Goal: Task Accomplishment & Management: Use online tool/utility

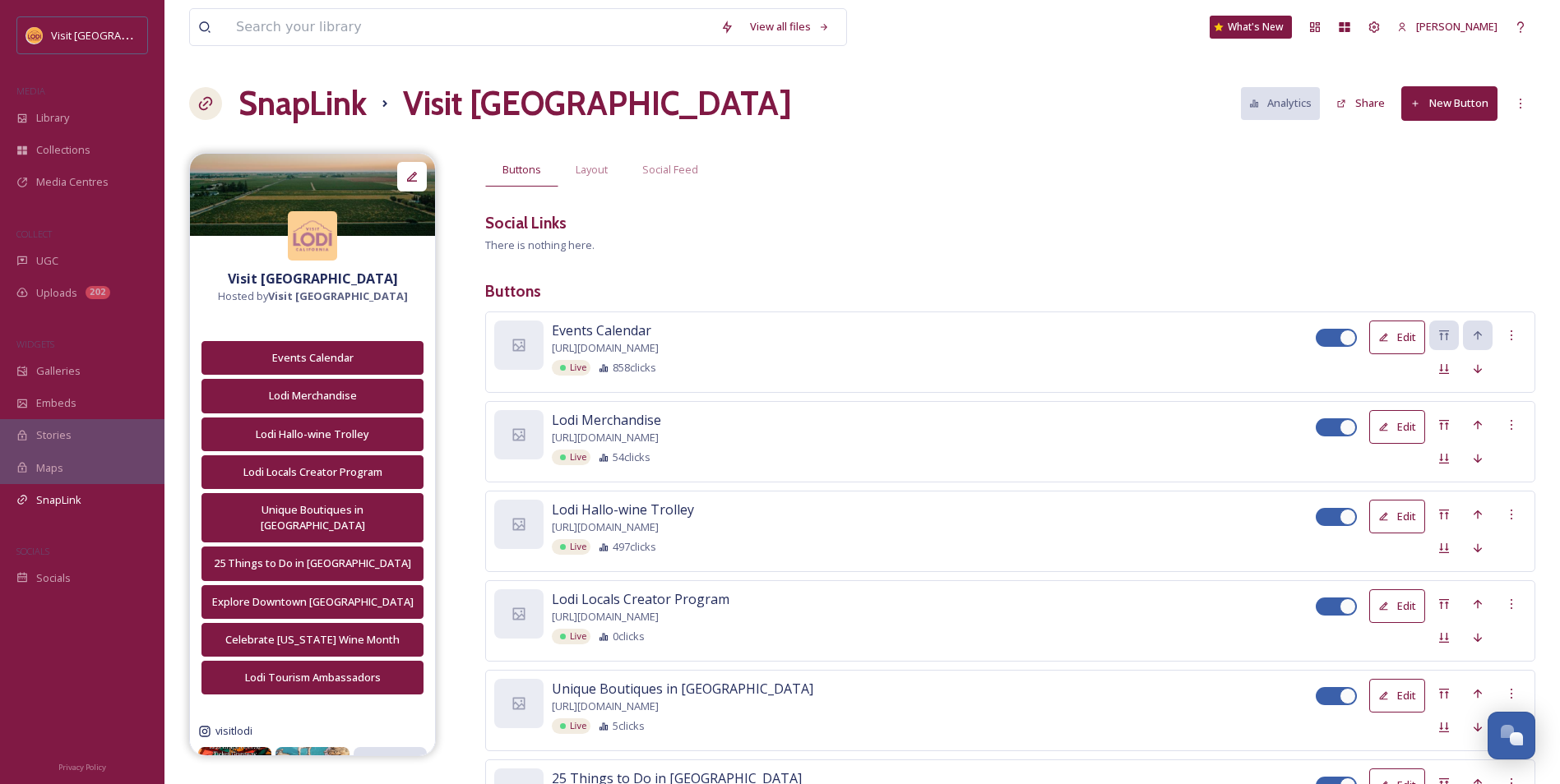
scroll to position [210, 0]
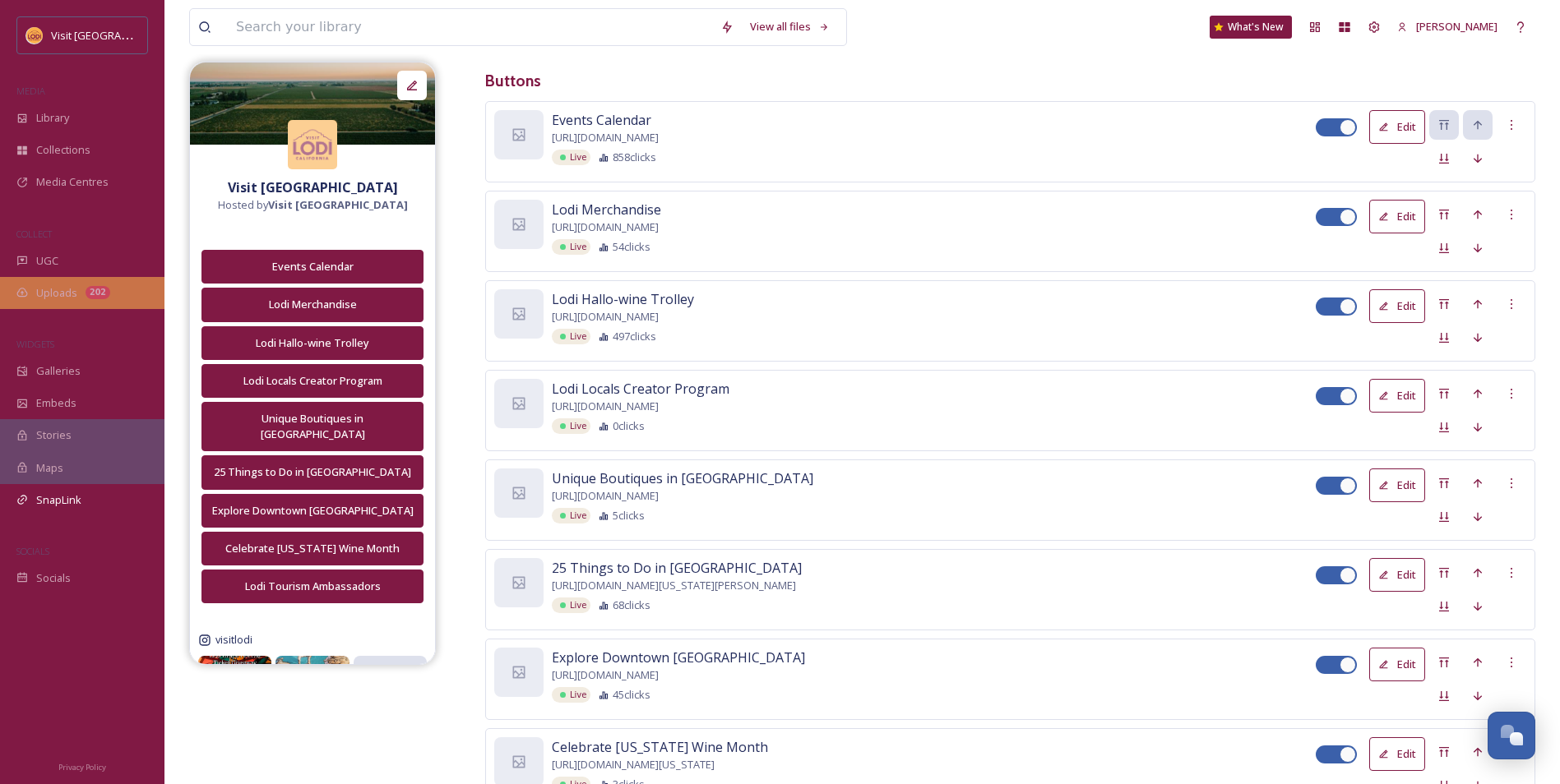
click at [62, 281] on div "Uploads 202" at bounding box center [82, 292] width 164 height 32
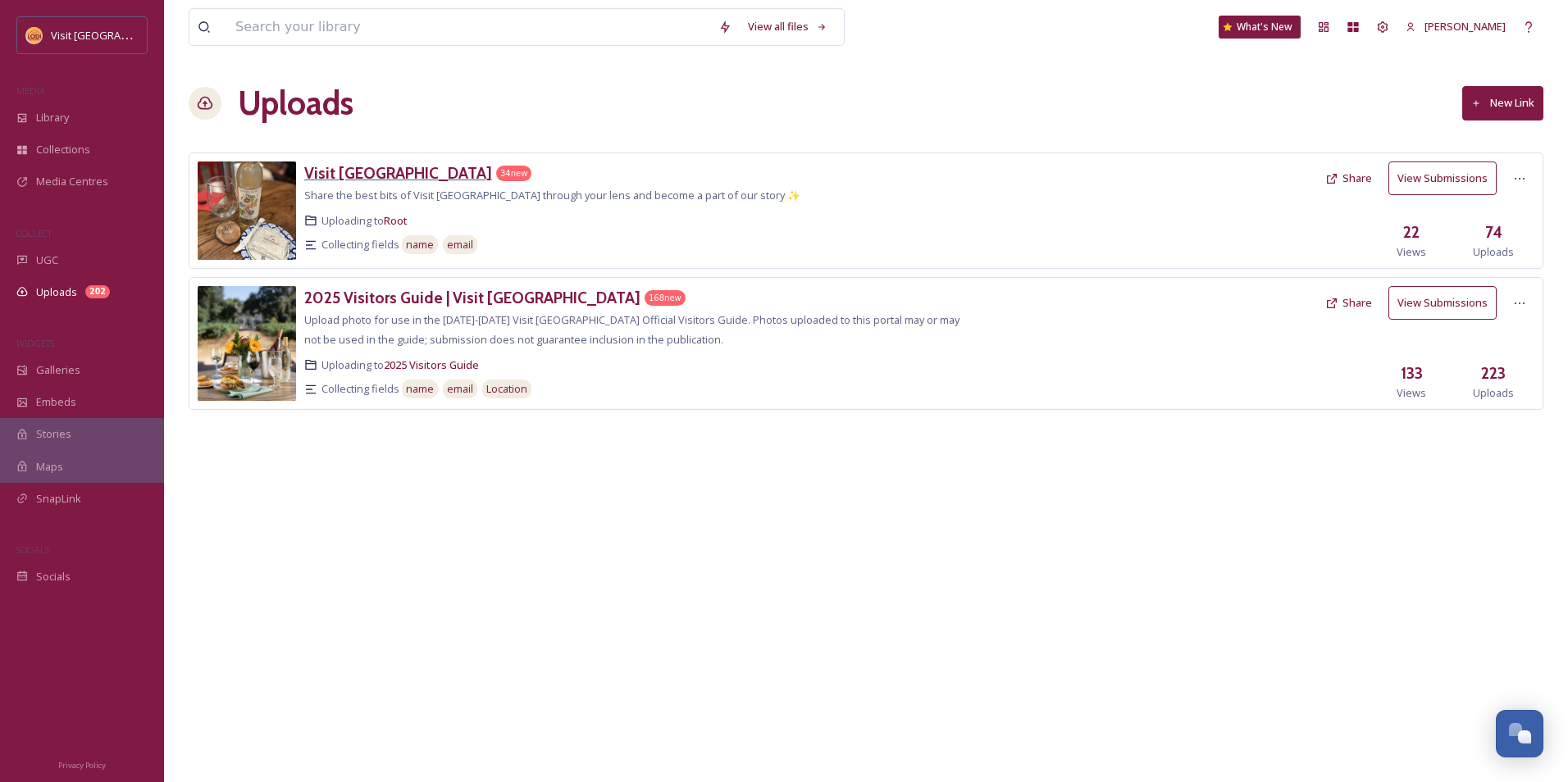
click at [352, 172] on h3 "Visit [GEOGRAPHIC_DATA]" at bounding box center [398, 172] width 188 height 20
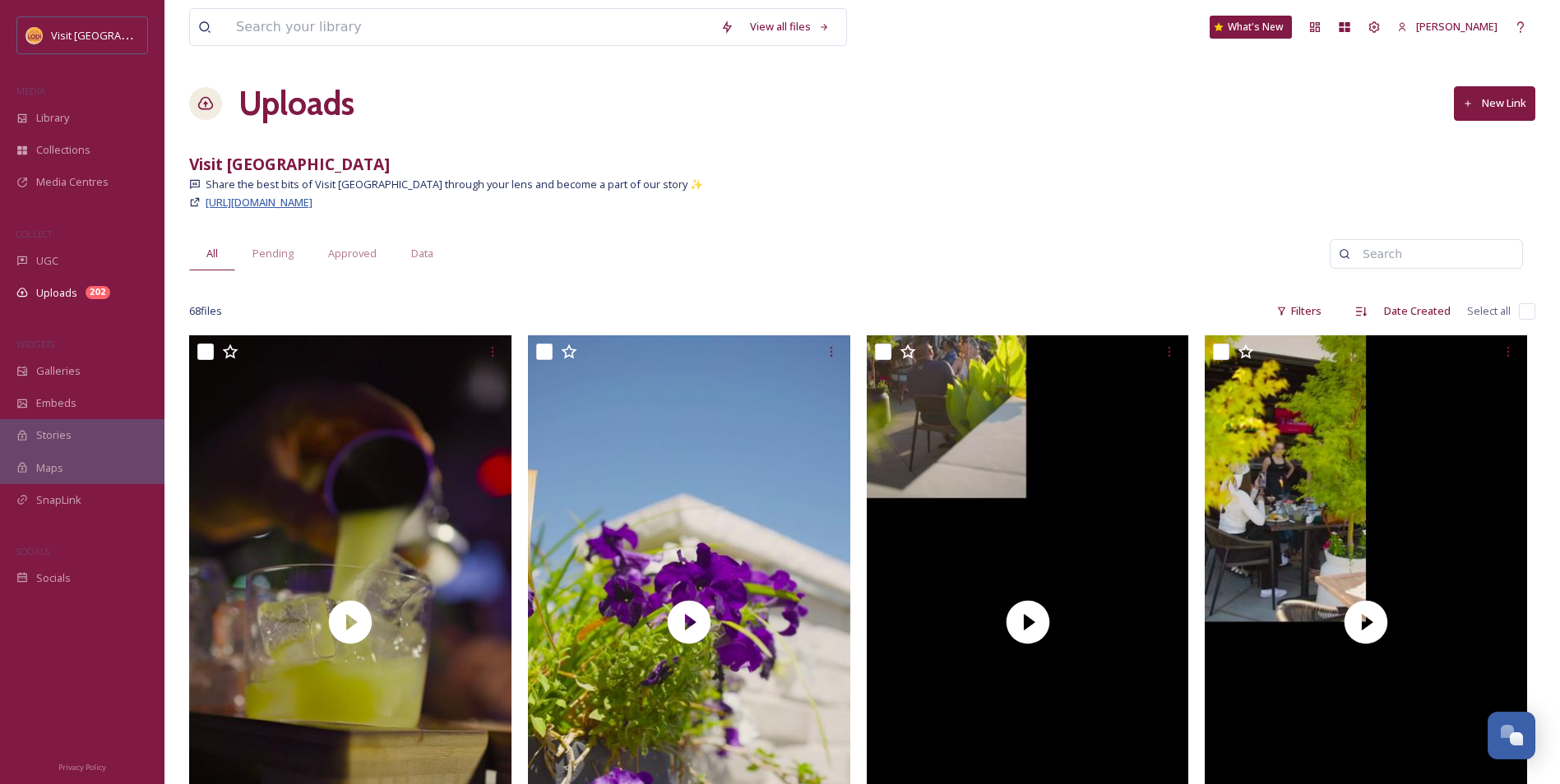
click at [264, 205] on span "https://app.snapsea.io/p/link/visit-lodi" at bounding box center [259, 202] width 107 height 15
click at [66, 114] on span "Library" at bounding box center [52, 118] width 33 height 16
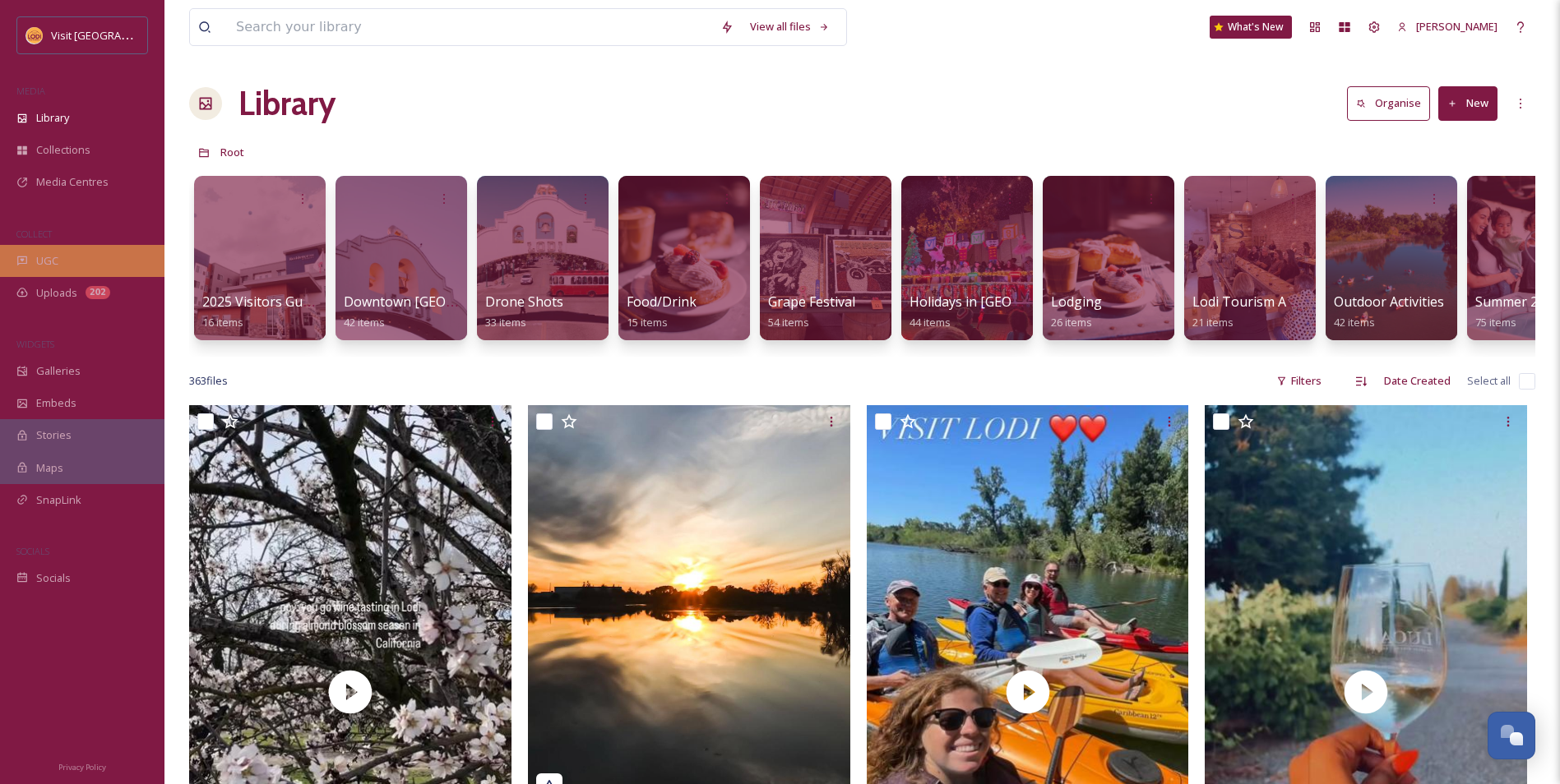
click at [67, 264] on div "UGC" at bounding box center [82, 261] width 164 height 32
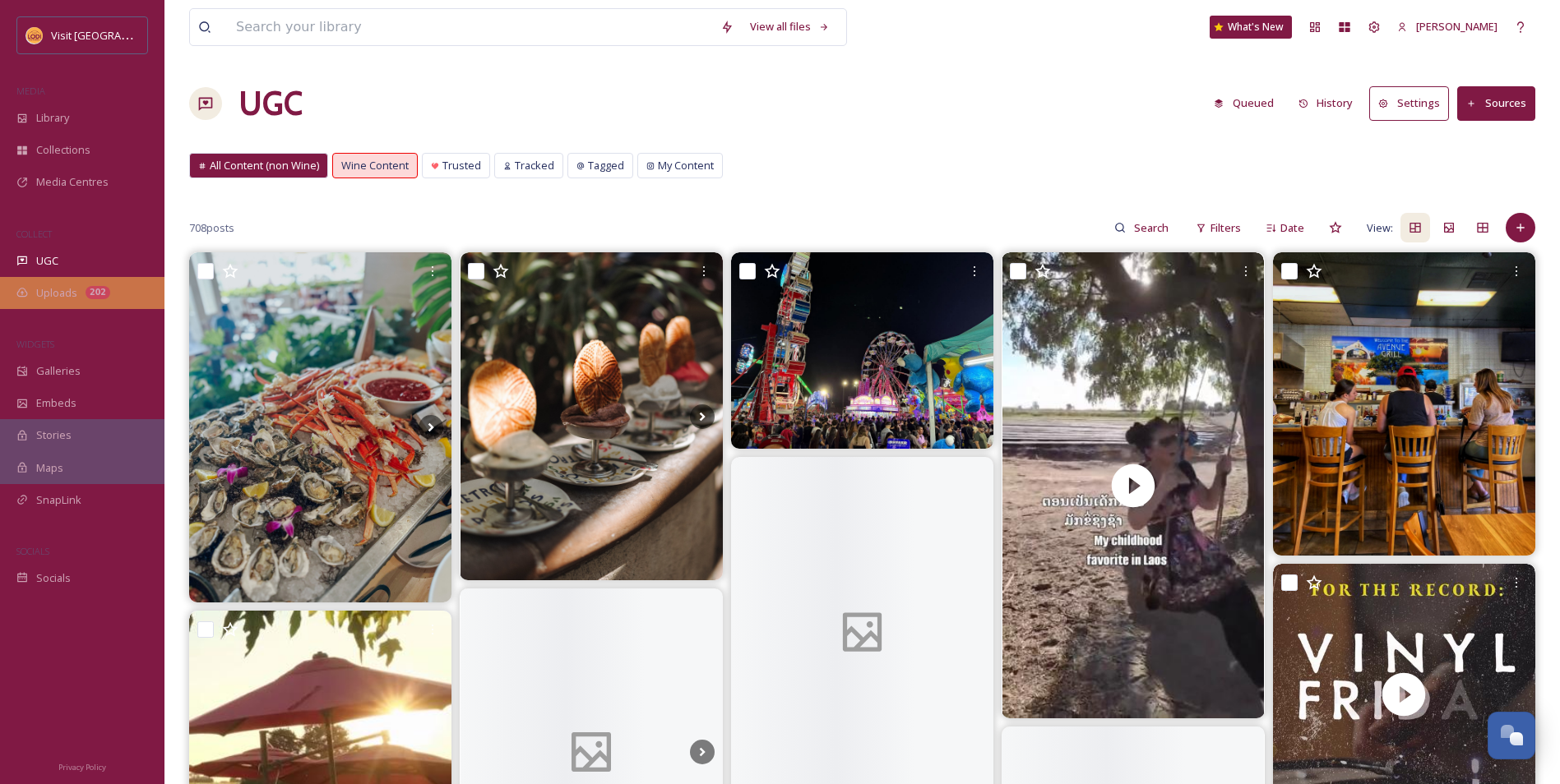
click at [107, 298] on div "Uploads 202" at bounding box center [82, 292] width 164 height 32
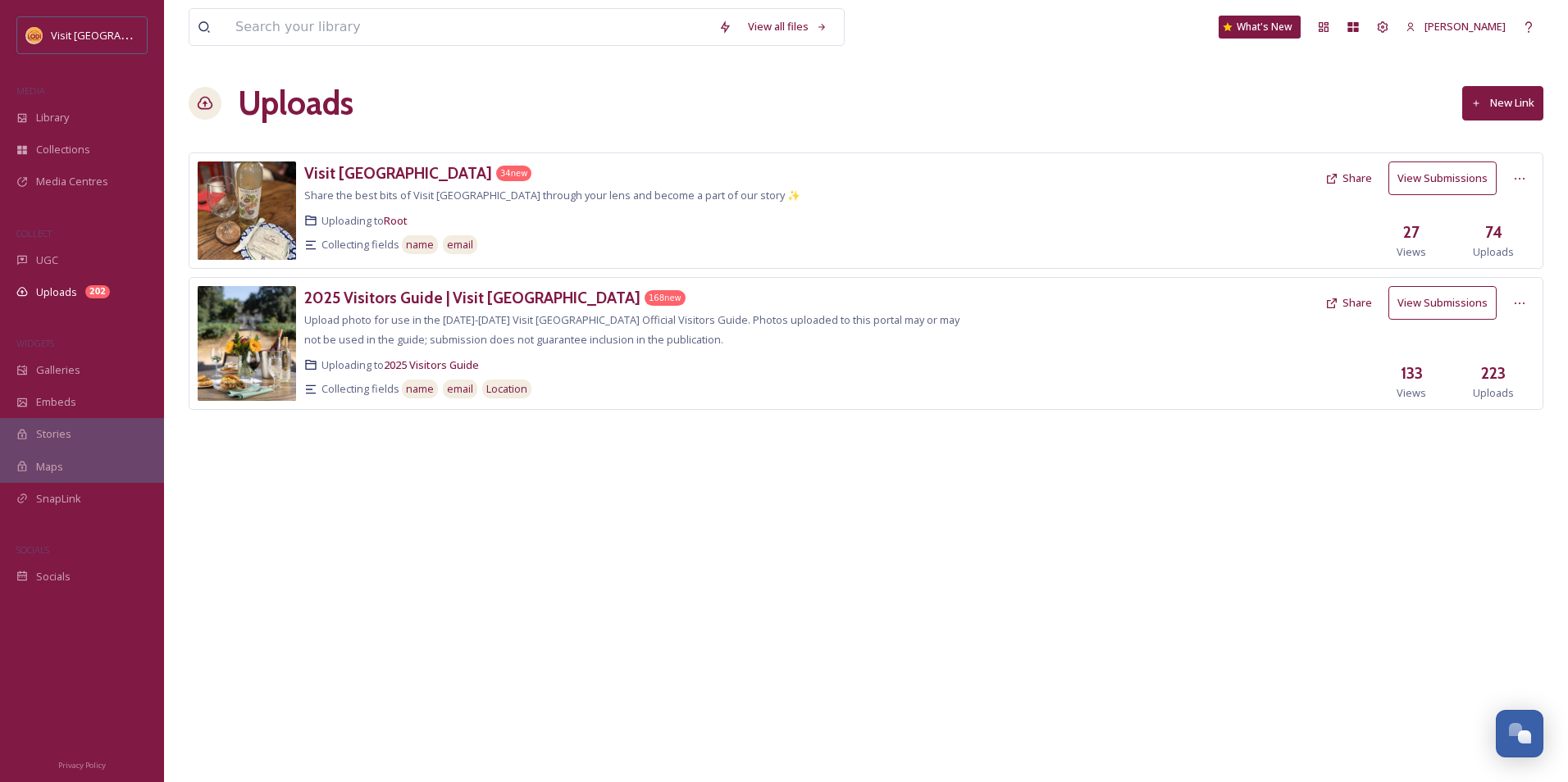
click at [1490, 92] on button "New Link" at bounding box center [1502, 103] width 81 height 34
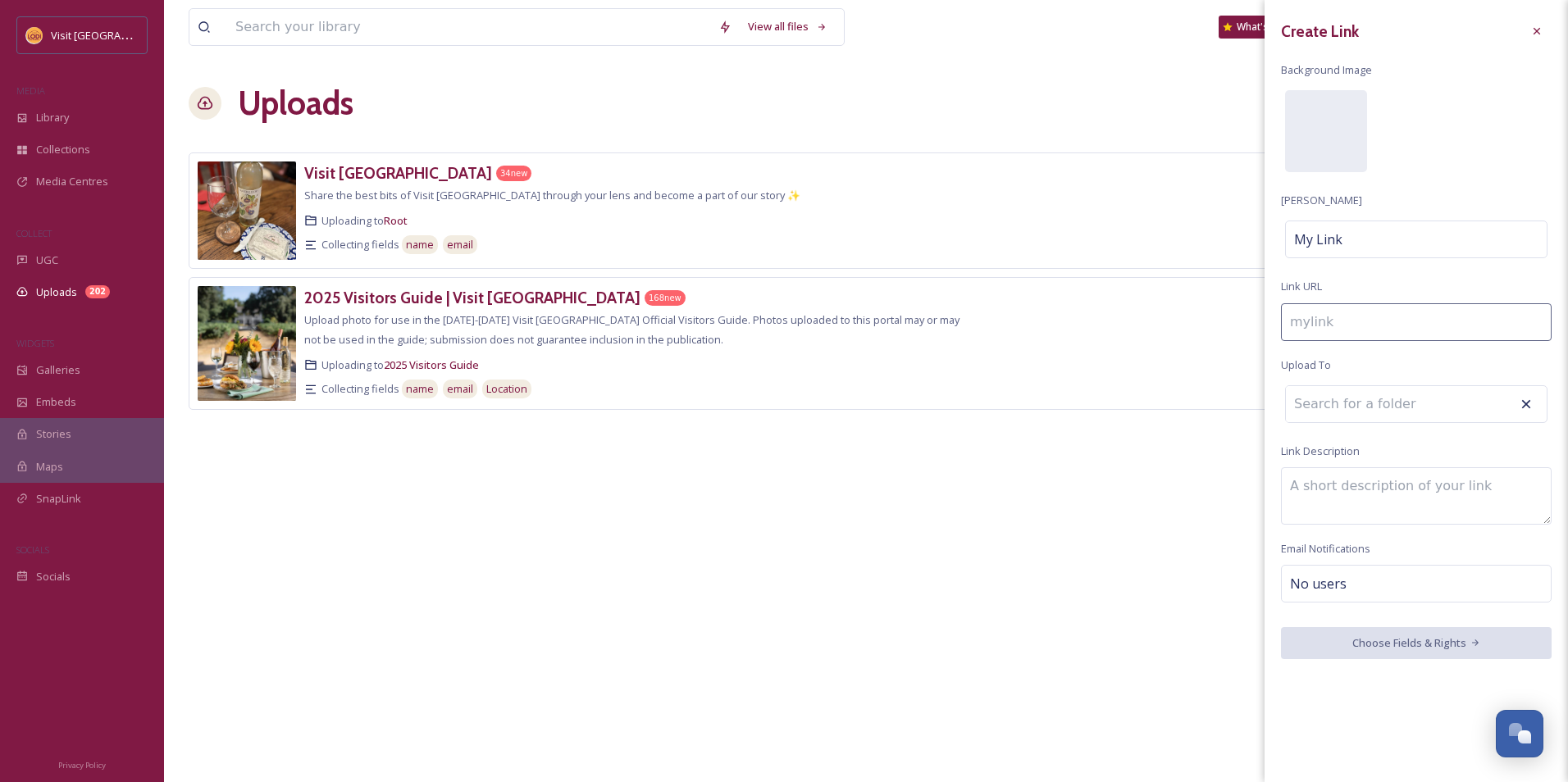
click at [1368, 321] on input at bounding box center [1416, 321] width 271 height 37
drag, startPoint x: 1348, startPoint y: 247, endPoint x: 1325, endPoint y: 247, distance: 23.0
click at [1325, 247] on div "My Link" at bounding box center [1416, 239] width 262 height 37
click at [1393, 238] on input at bounding box center [1416, 239] width 271 height 37
type input "l"
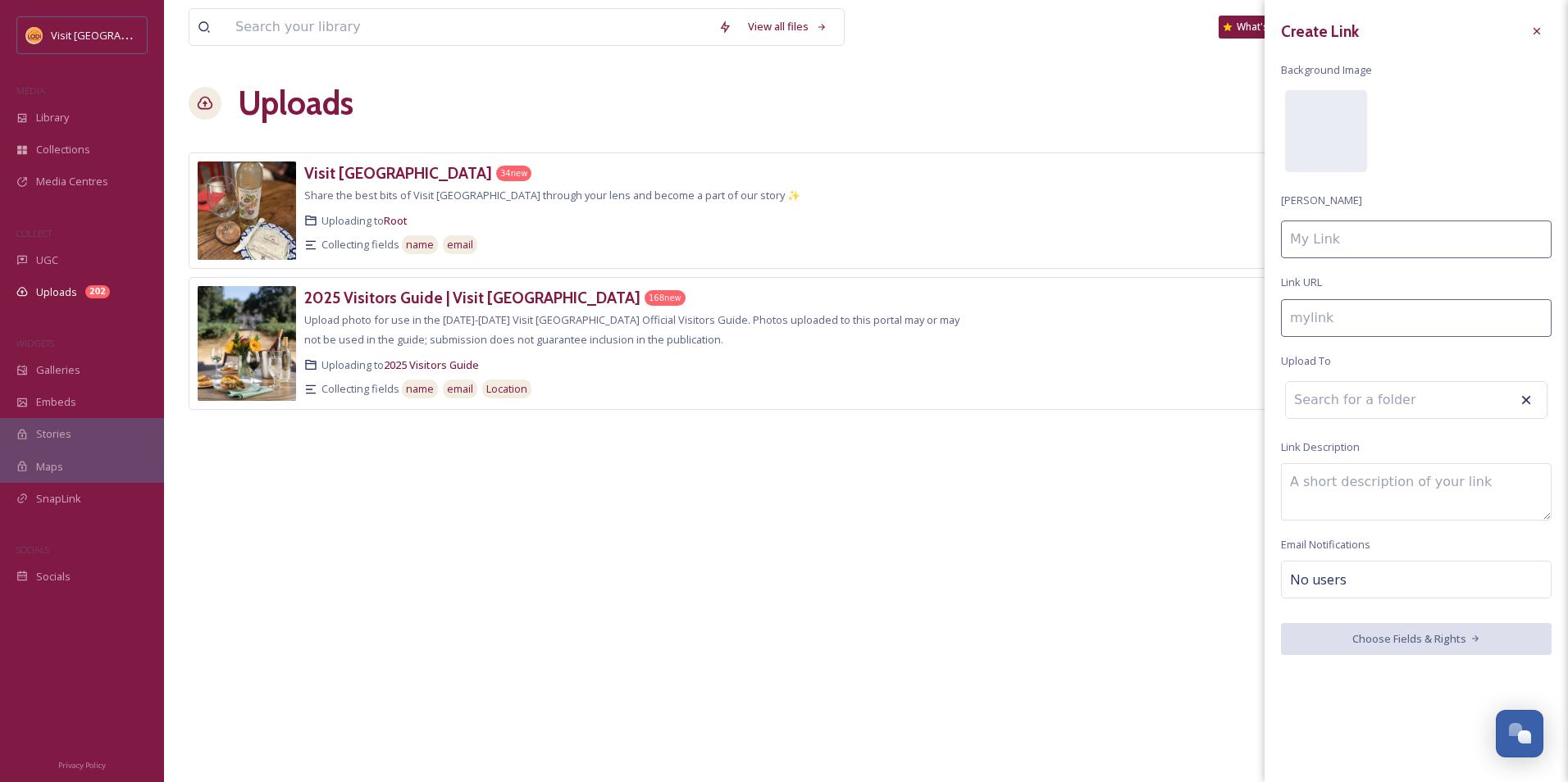
type input "L"
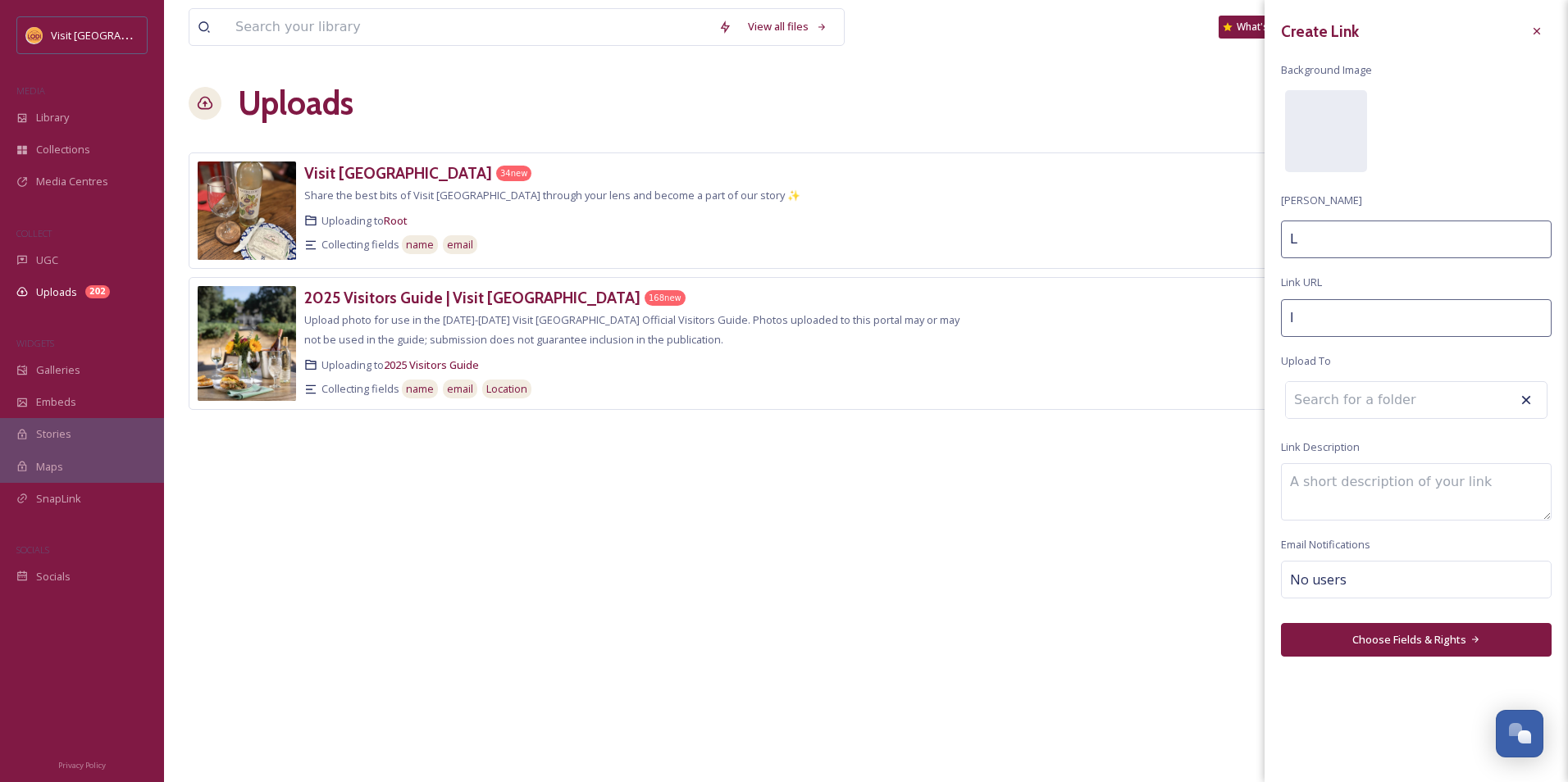
type input "lo"
type input "LO"
type input "l"
type input "L"
type input "lo"
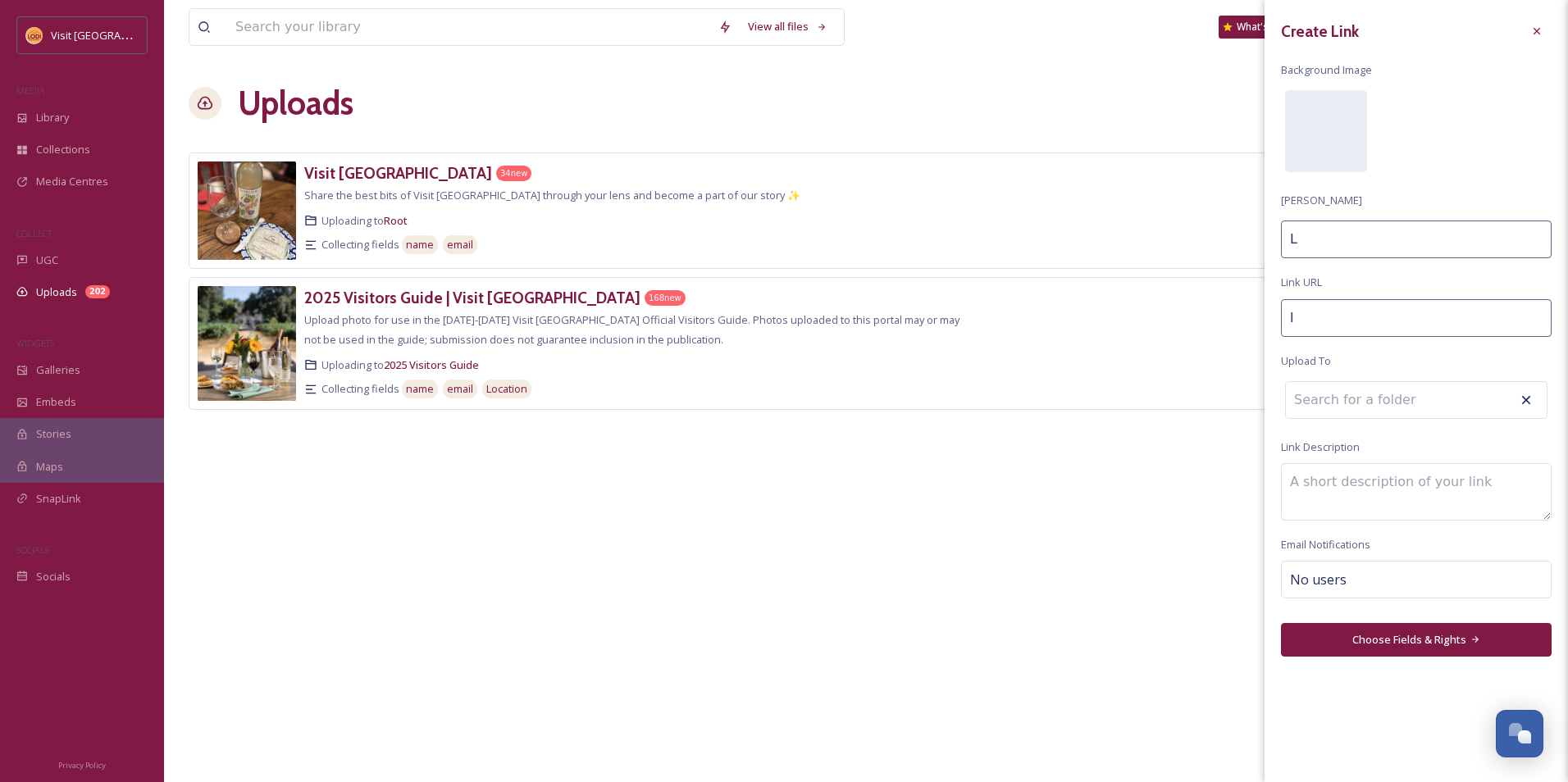
type input "Lo"
type input "lod"
type input "Lod"
type input "lodi"
type input "Lodi"
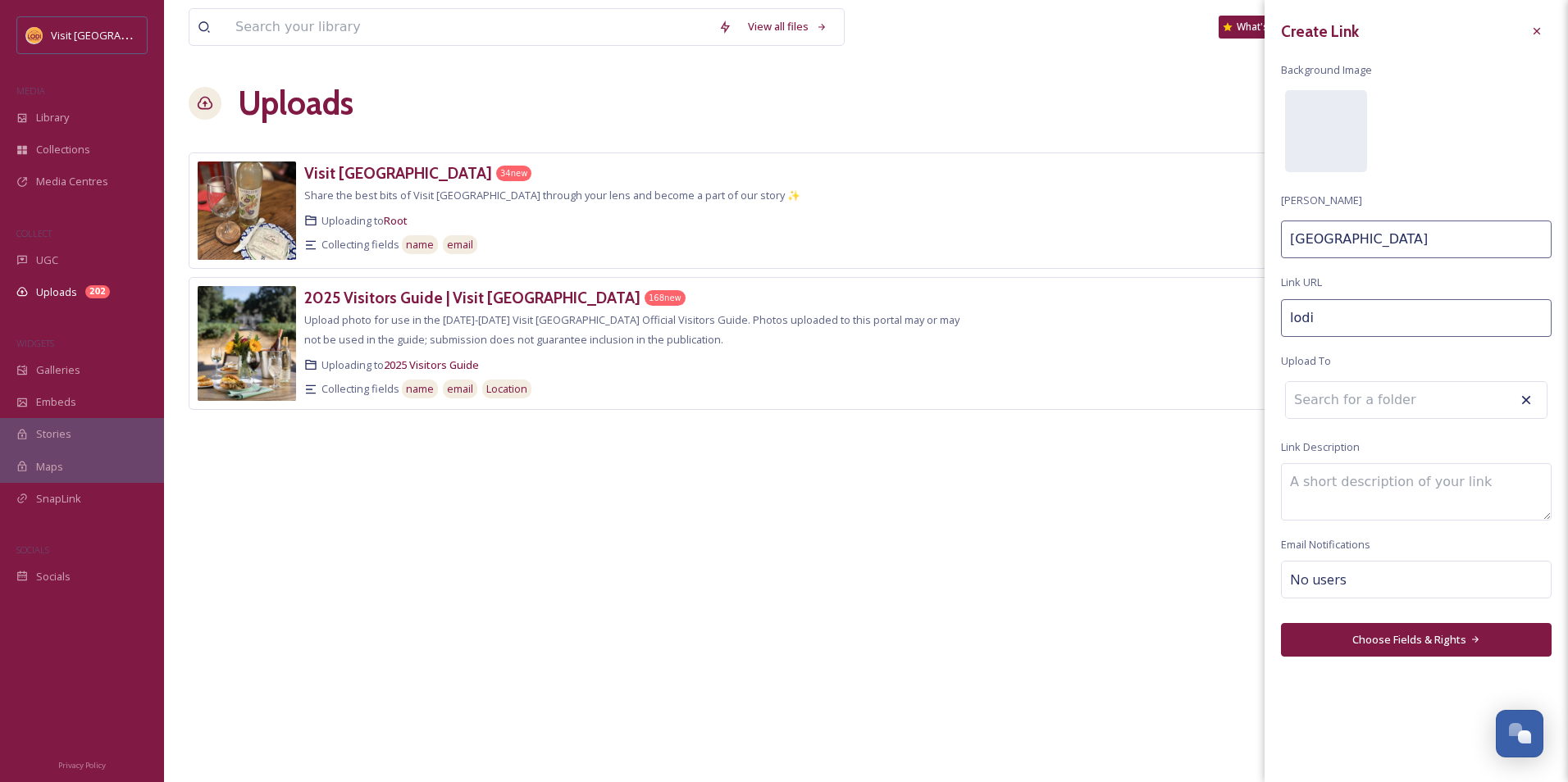
type input "lodi-"
type input "Lodi"
type input "lodi-c"
type input "Lodi C"
type input "lodi-cl"
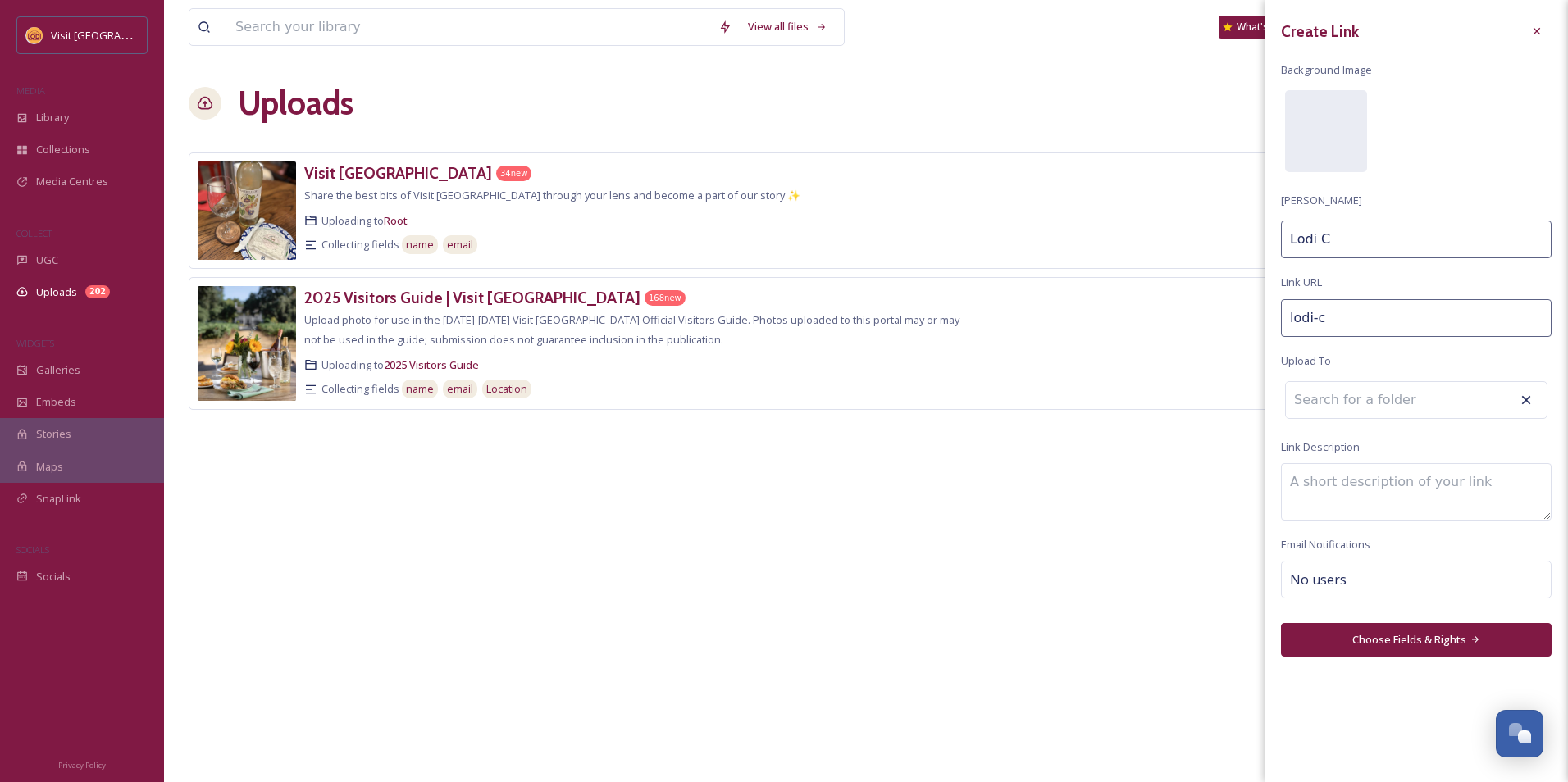
type input "Lodi Cl"
type input "lodi-c"
type input "Lodi C"
type input "lodi-"
type input "Lodi"
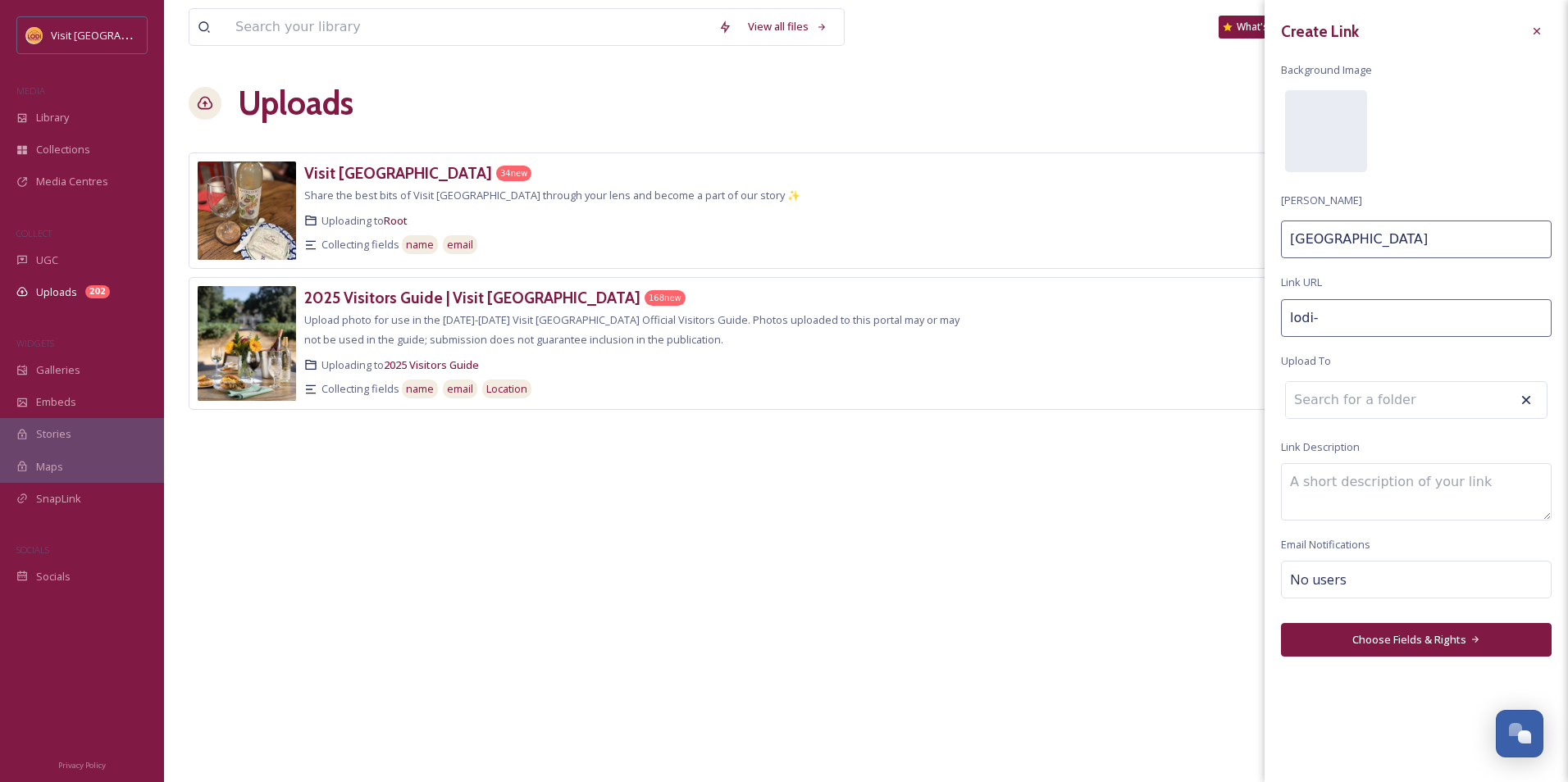
type input "lodi-l"
type input "Lodi L"
type input "lodi-lo"
type input "Lodi Lo"
type input "lodi-loc"
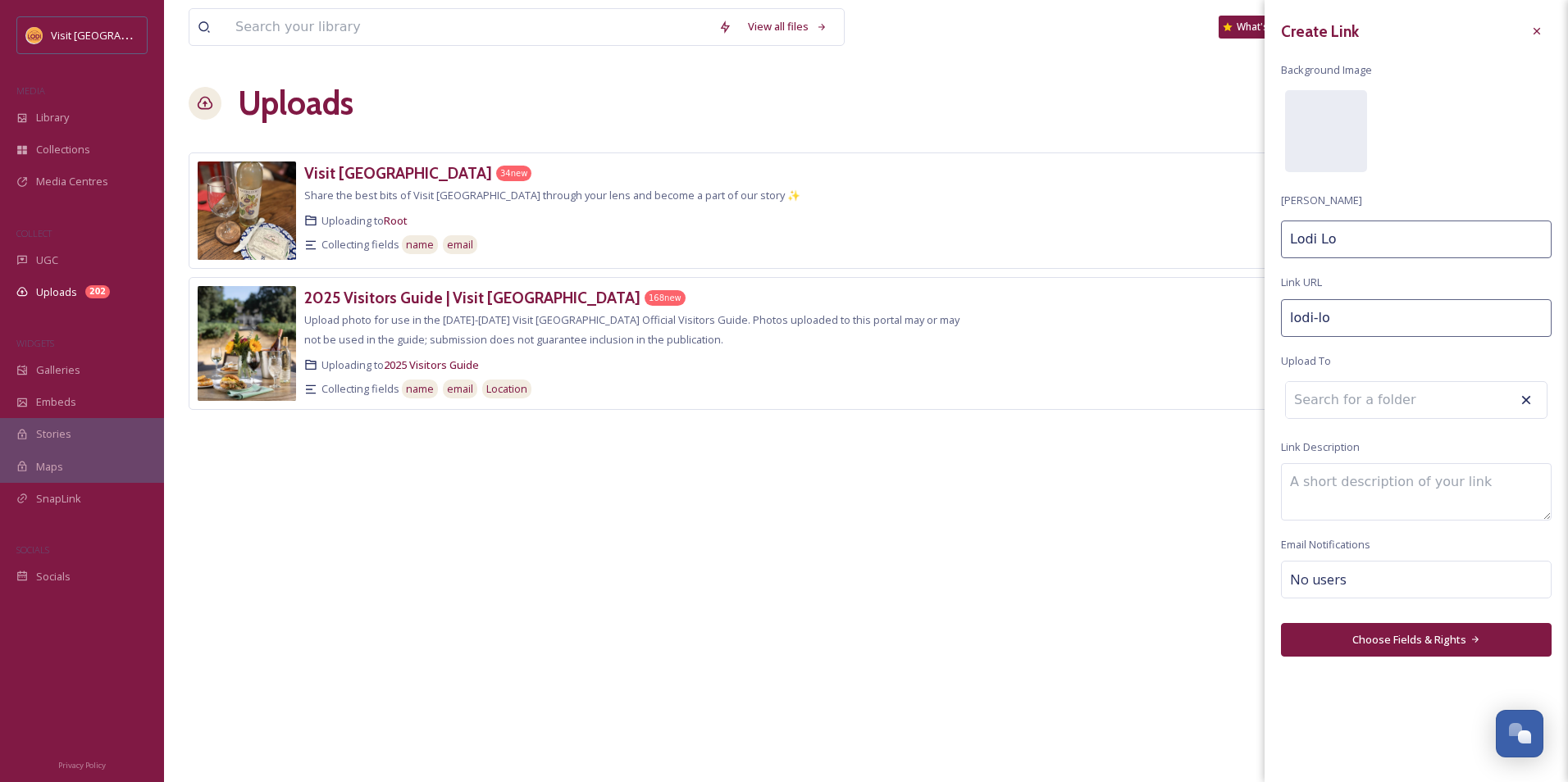
type input "Lodi Loc"
type input "lodi-loca"
type input "Lodi Loca"
type input "lodi-local"
type input "Lodi Local"
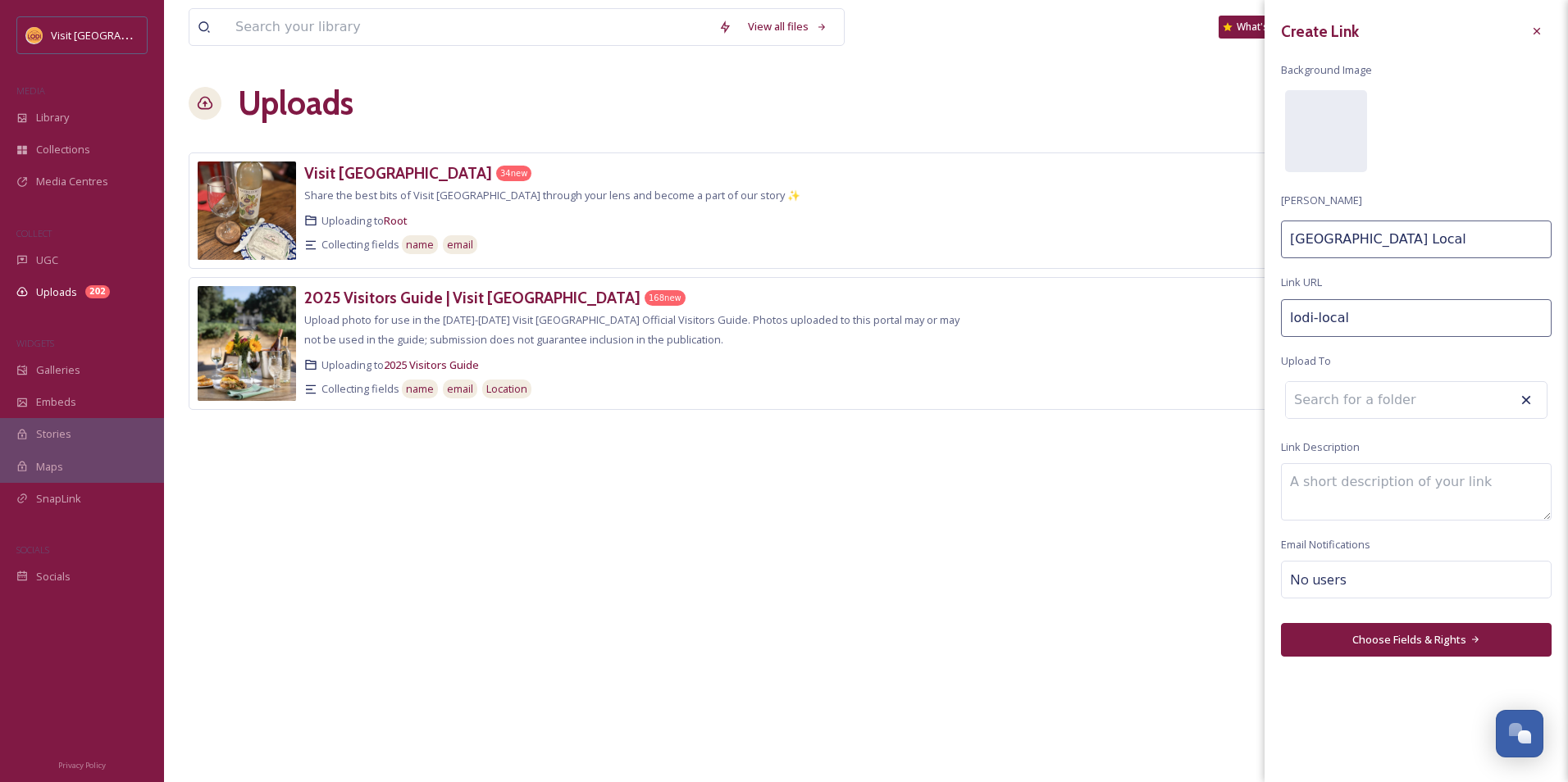
type input "lodi-locals"
type input "Lodi Locals"
type input "lodi-locals-"
type input "Lodi Locals"
type input "lodi-locals-c"
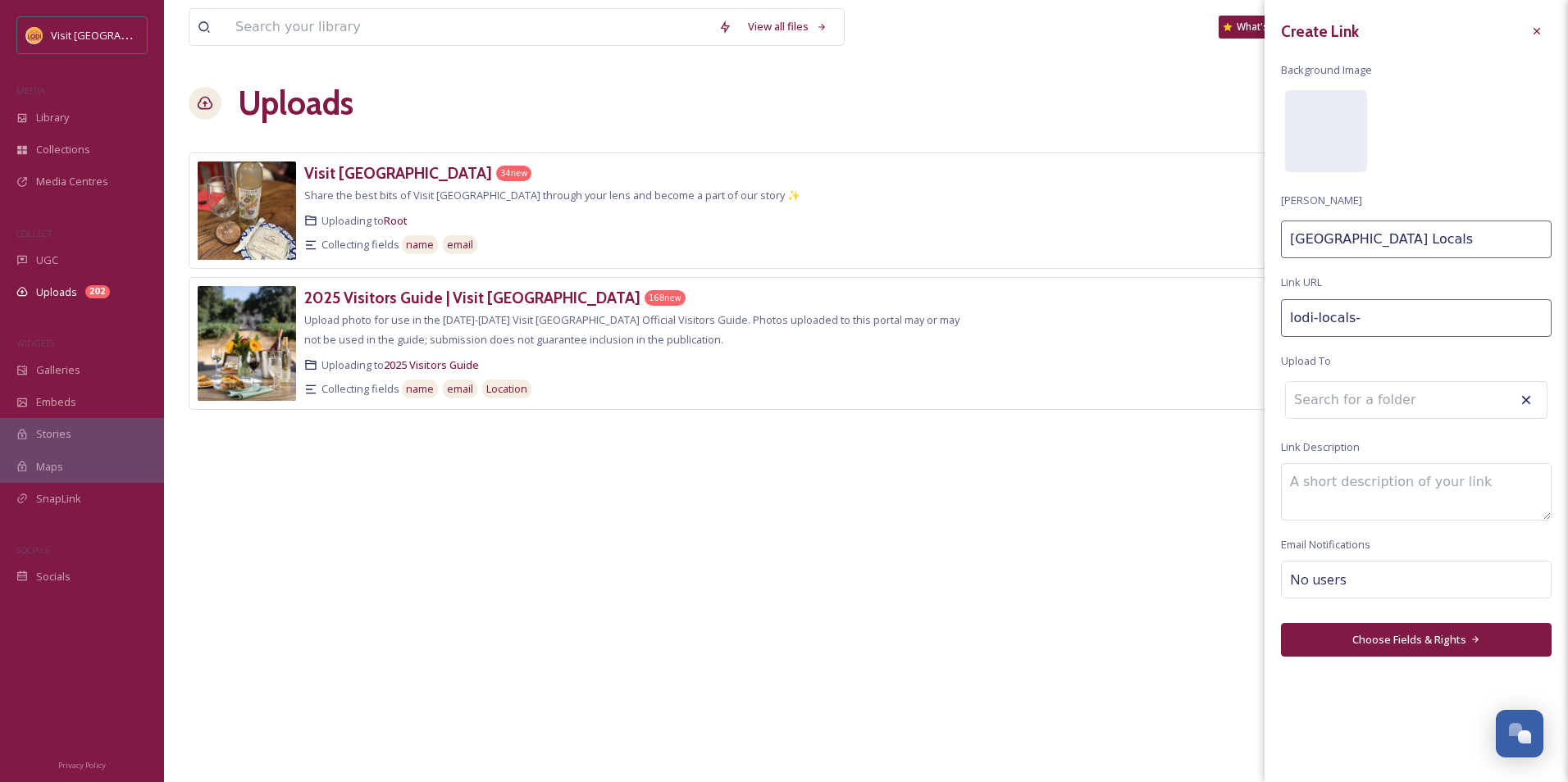
type input "Lodi Locals C"
type input "lodi-locals-cr"
type input "Lodi Locals Cr"
type input "lodi-locals-cre"
type input "Lodi Locals Cre"
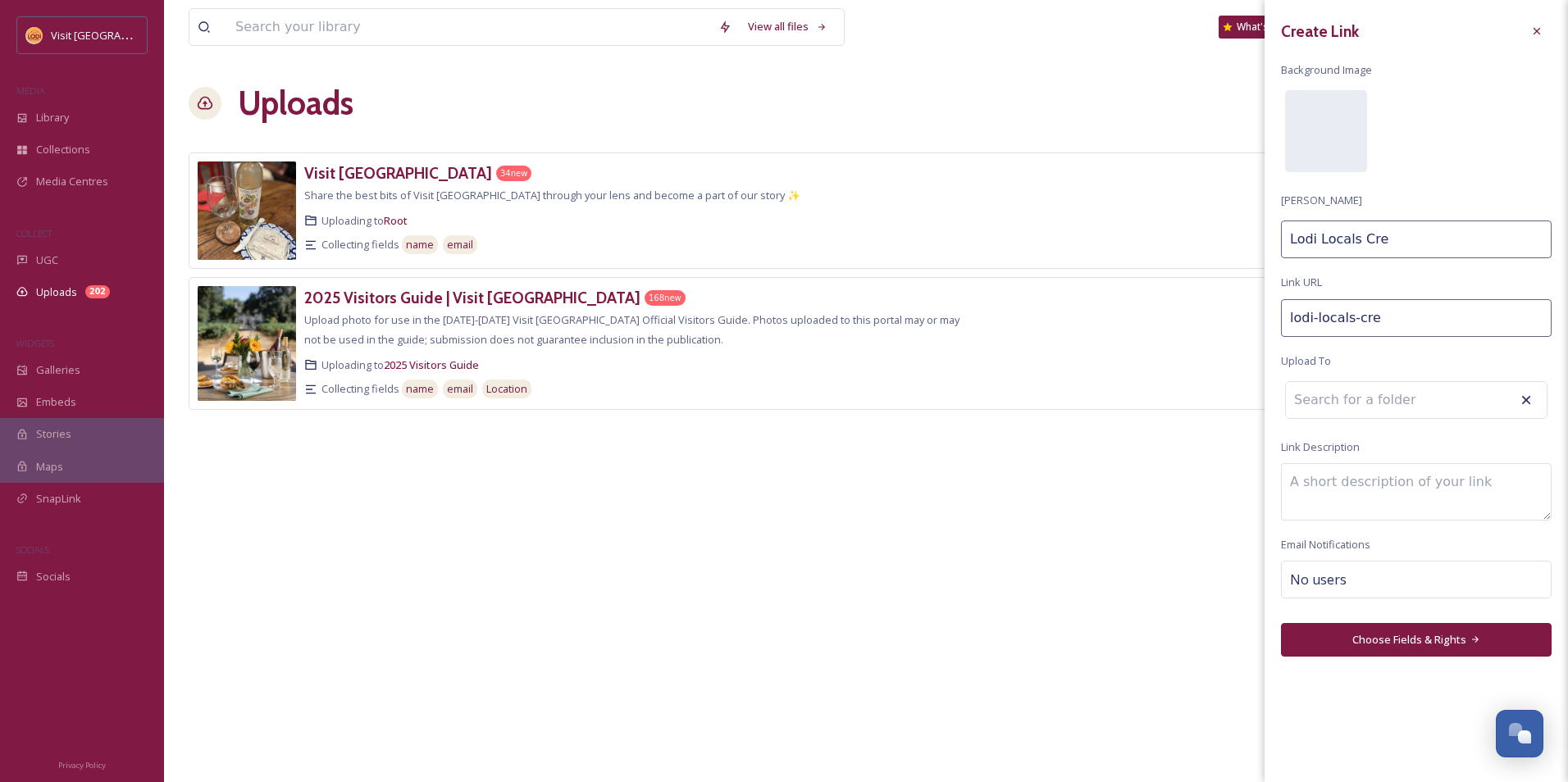
type input "lodi-locals-crea"
type input "Lodi Locals Crea"
type input "lodi-locals-creat"
type input "Lodi Locals Creat"
type input "lodi-locals-creato"
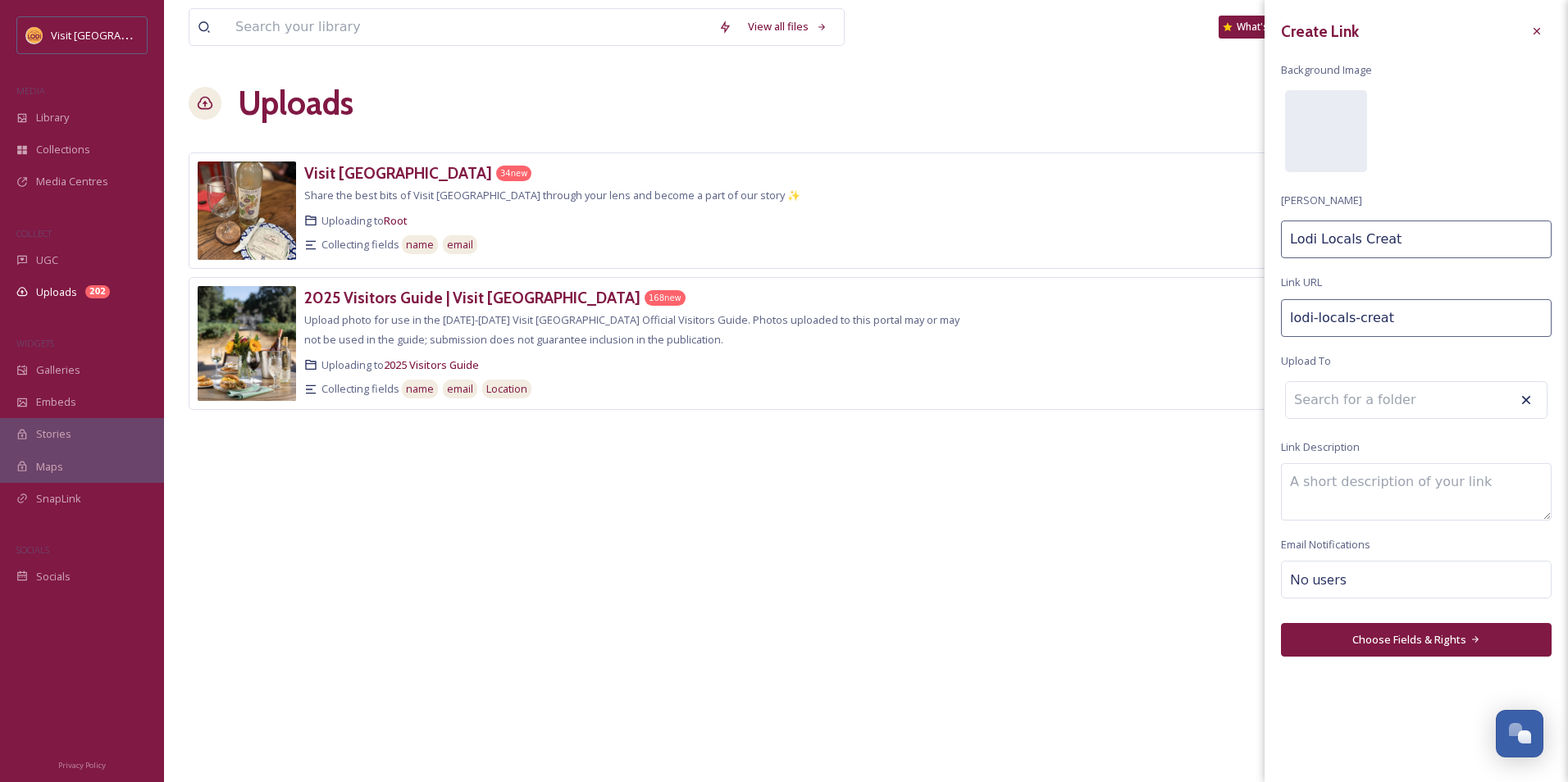
type input "Lodi Locals Creato"
type input "lodi-locals-creator"
type input "Lodi Locals Creator"
type input "lodi-locals-creator-"
type input "Lodi Locals Creator"
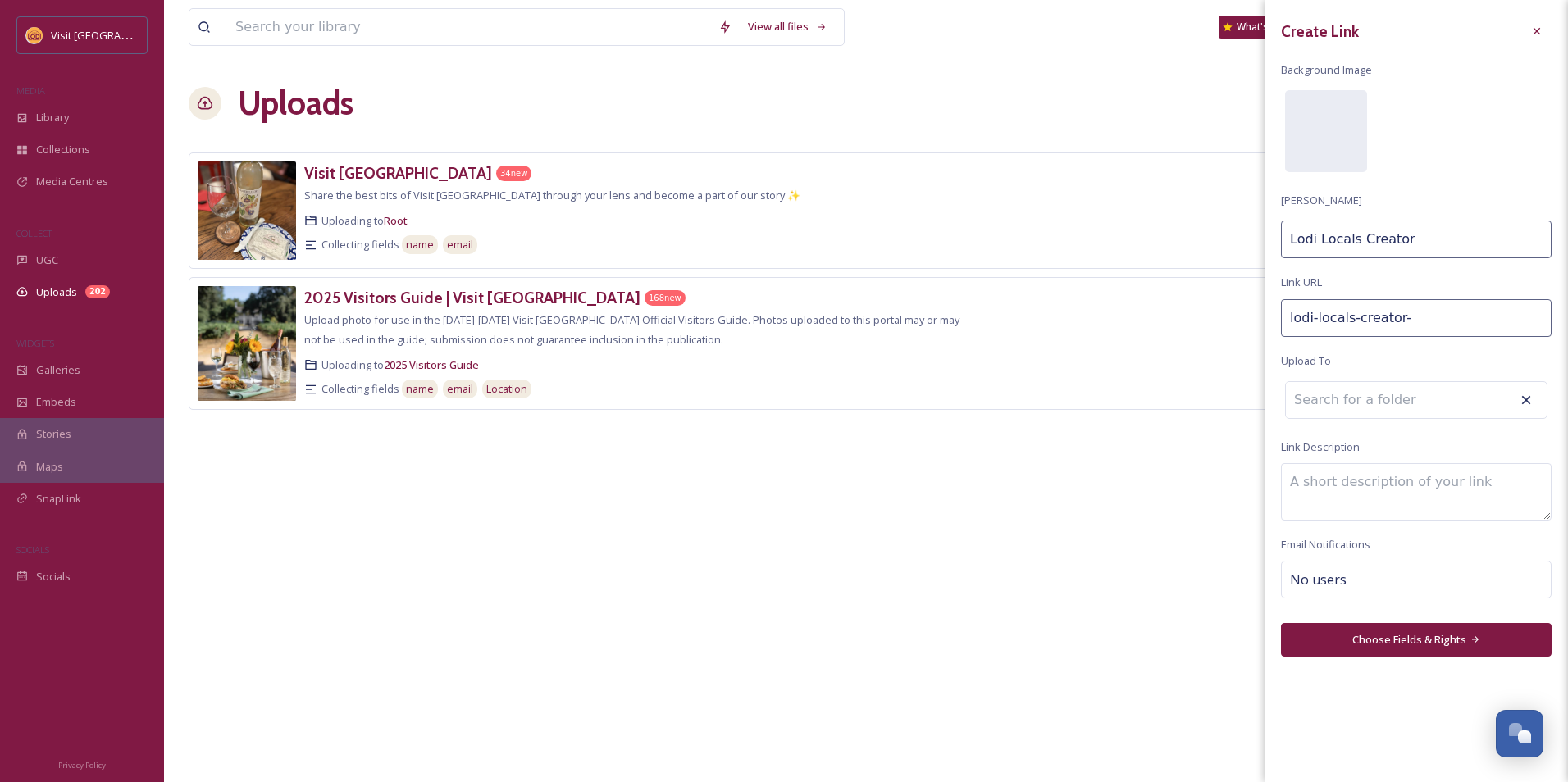
type input "lodi-locals-creator-p"
type input "Lodi Locals Creator P"
type input "lodi-locals-creator-pr"
type input "Lodi Locals Creator Pr"
type input "lodi-locals-creator-pro"
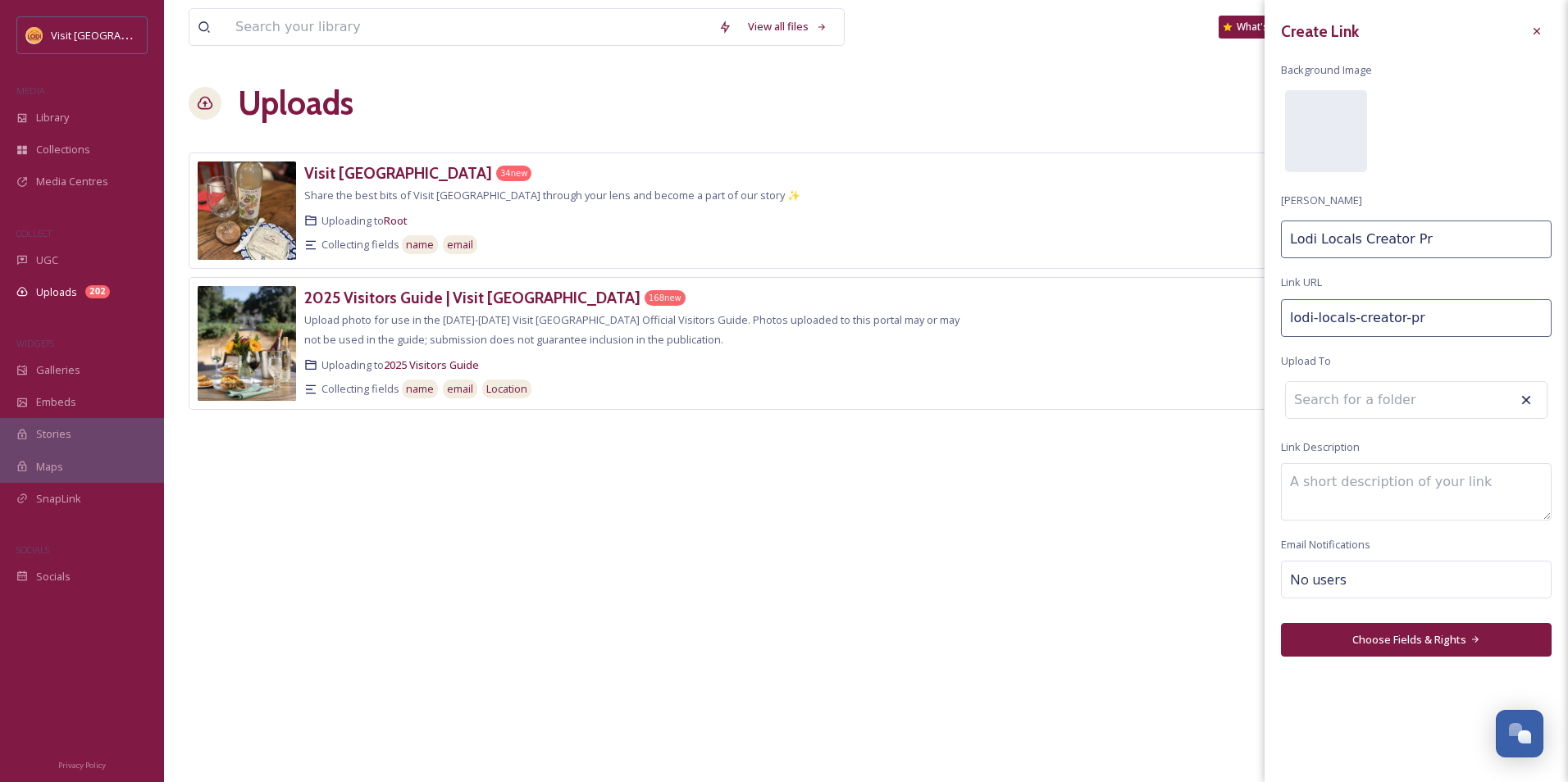
type input "Lodi Locals Creator Pro"
type input "lodi-locals-creator-prog"
type input "Lodi Locals Creator Prog"
type input "lodi-locals-creator-progr"
type input "Lodi Locals Creator Progr"
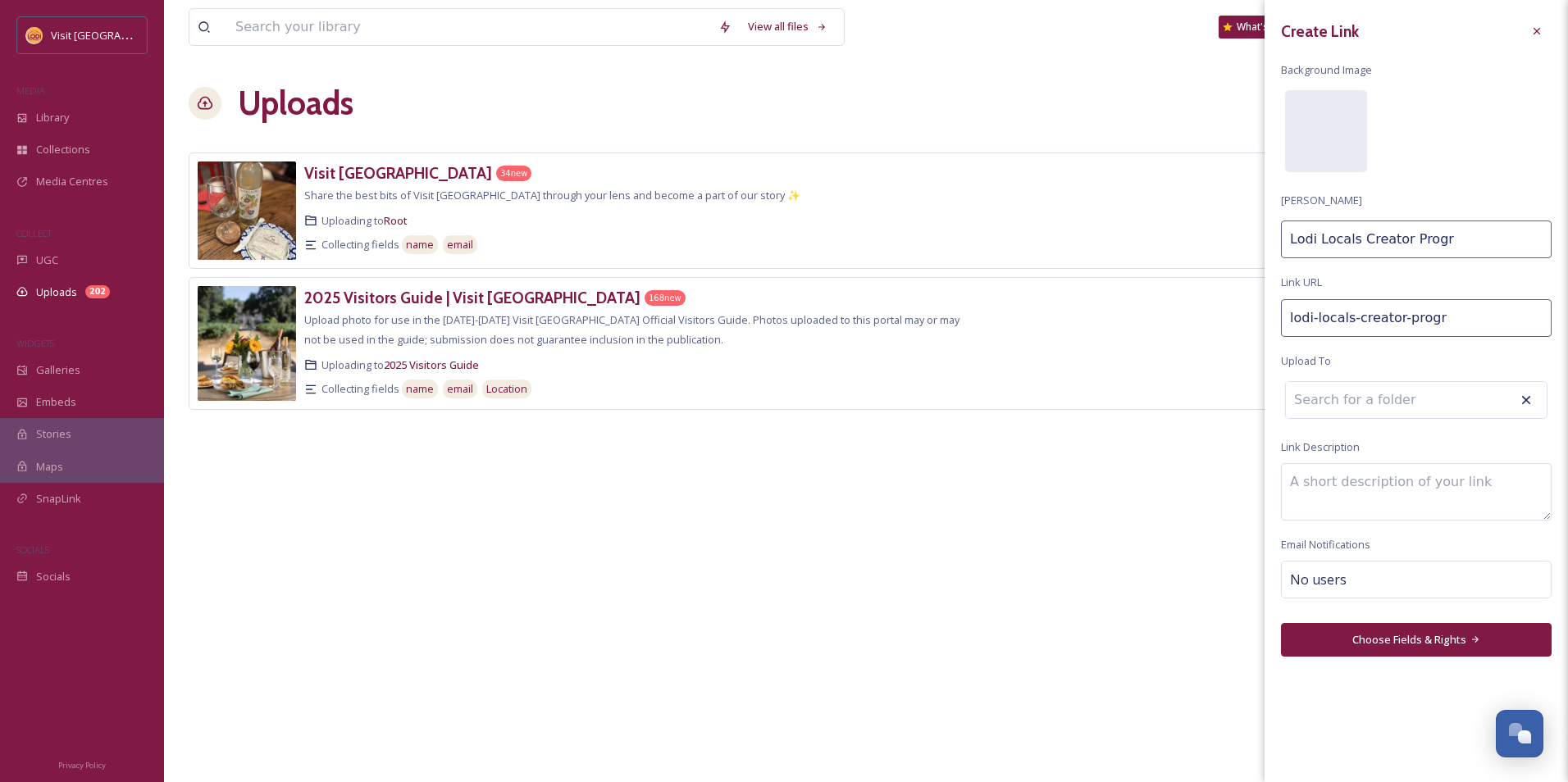
type input "lodi-locals-creator-progra"
type input "Lodi Locals Creator Progra"
type input "lodi-locals-creator-program"
type input "Lodi Locals Creator Program"
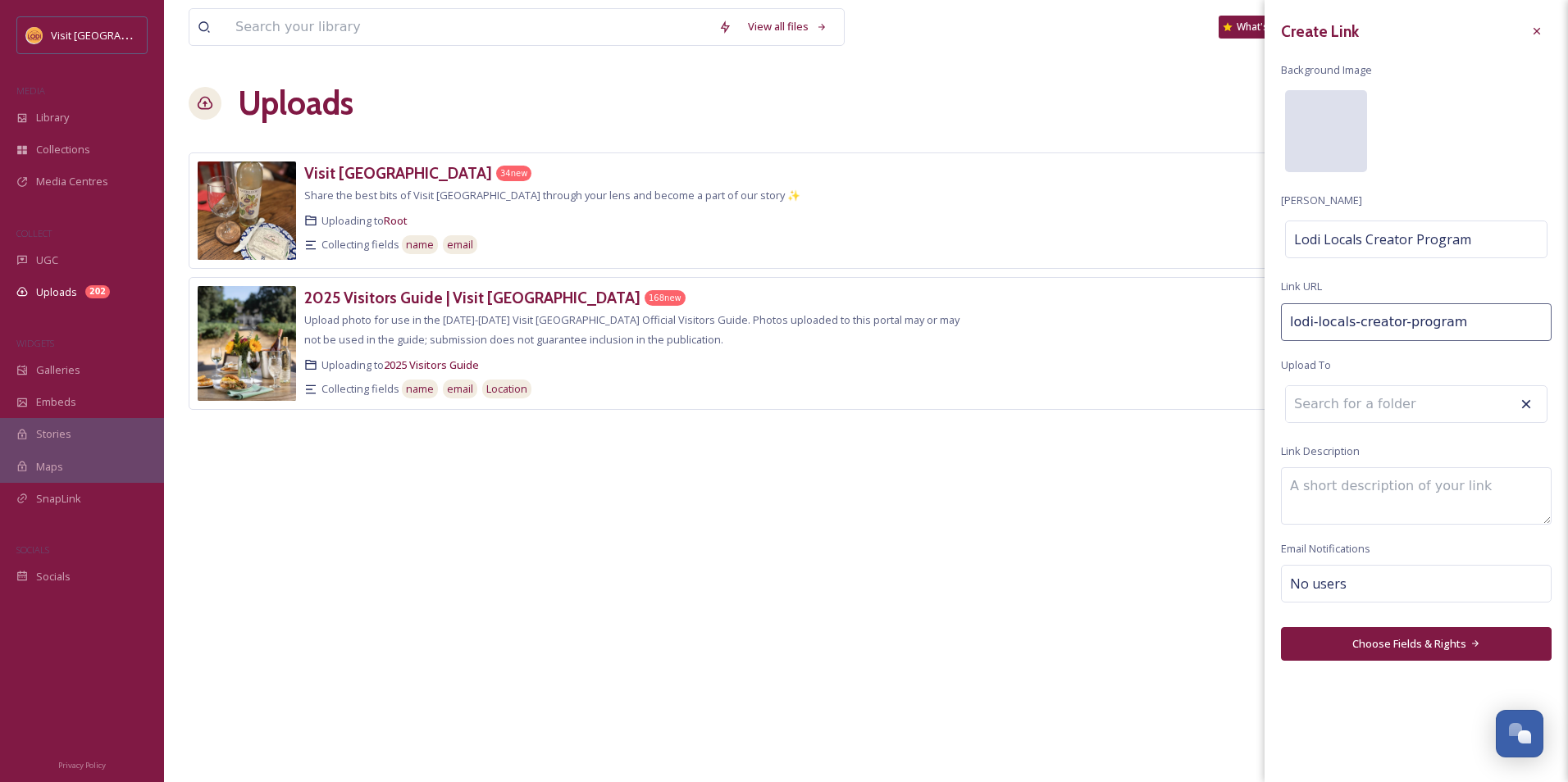
click at [1335, 125] on div at bounding box center [1326, 131] width 82 height 82
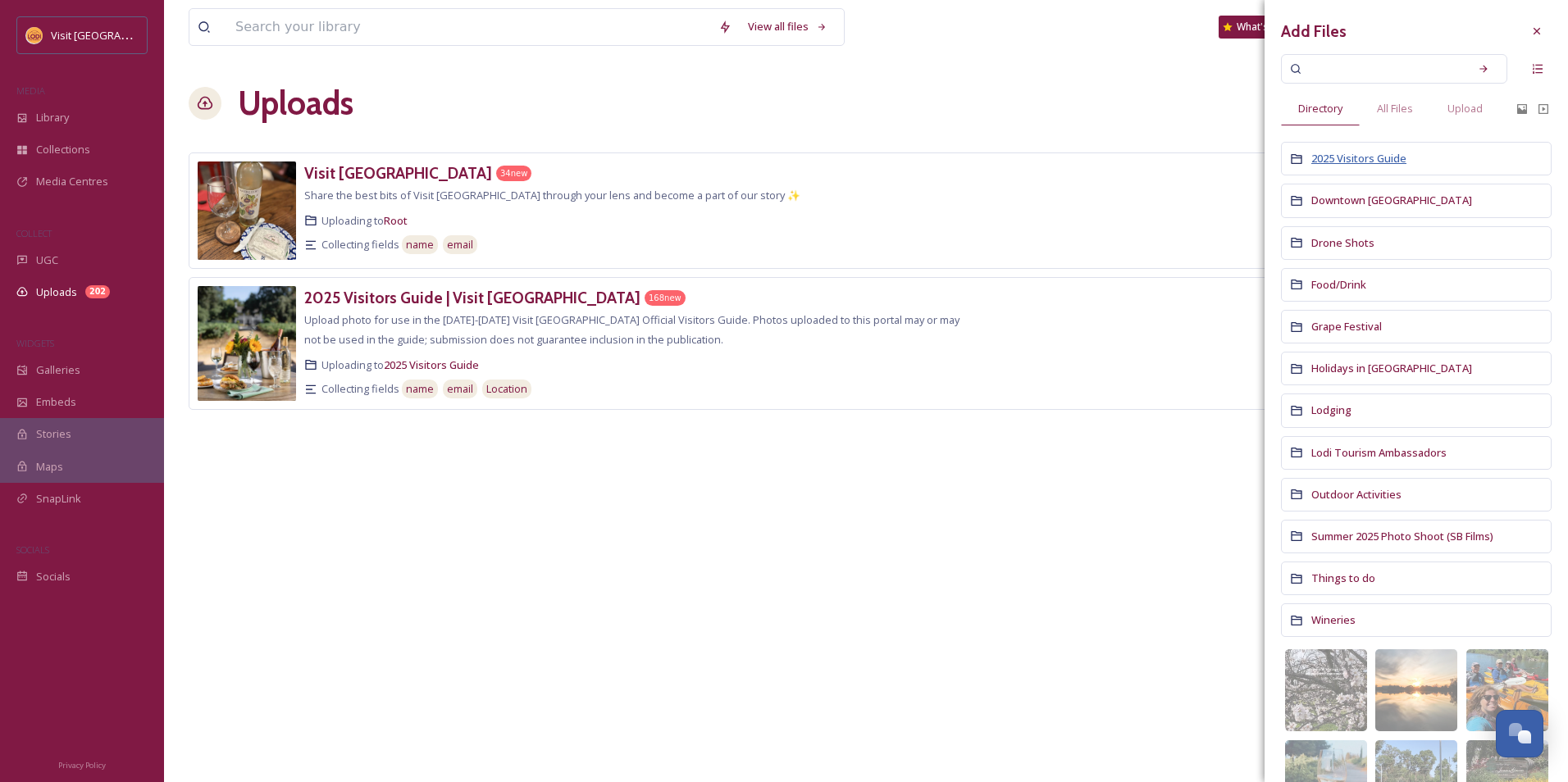
click at [1348, 162] on span "2025 Visitors Guide" at bounding box center [1358, 158] width 95 height 15
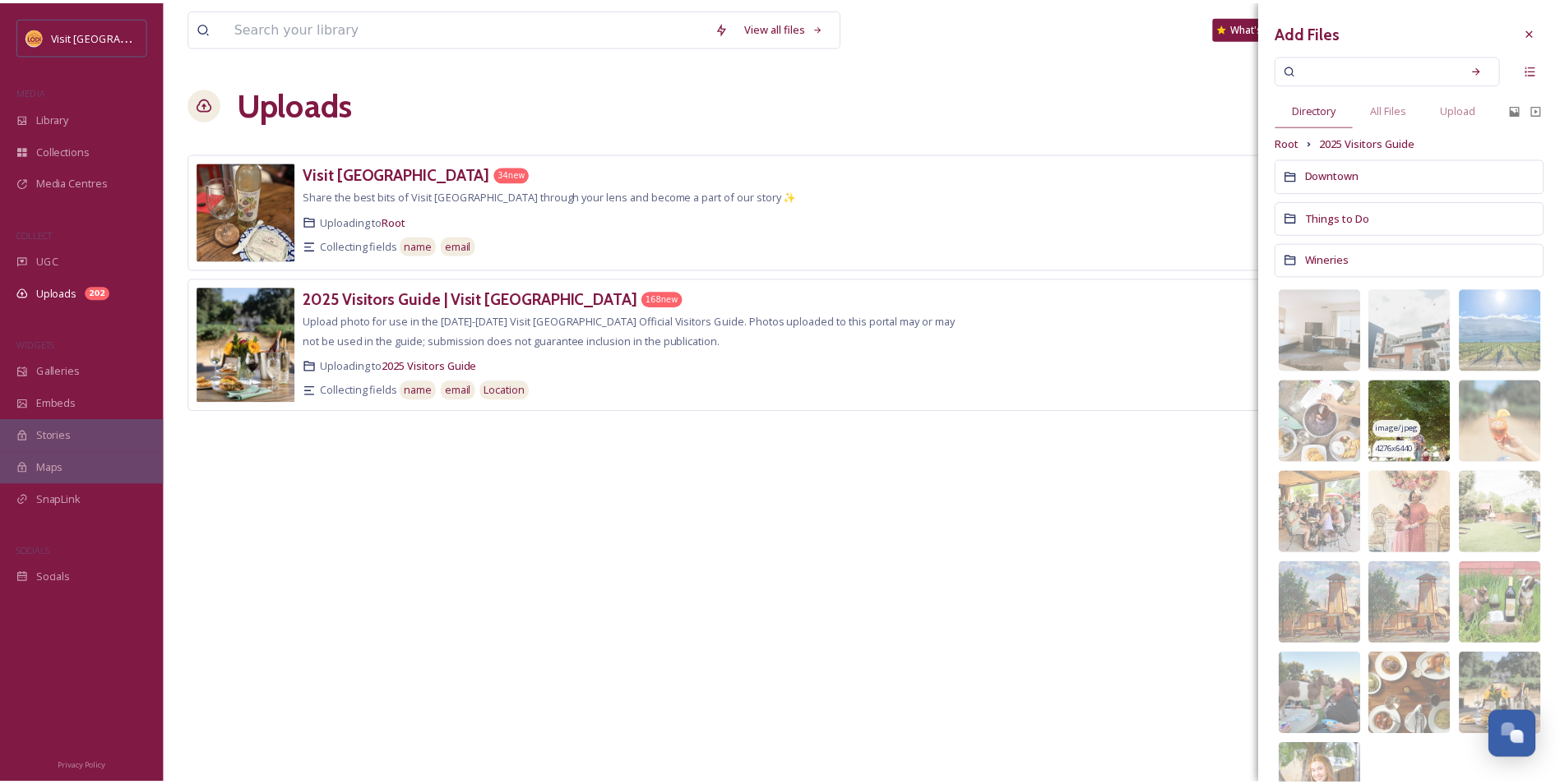
scroll to position [63, 0]
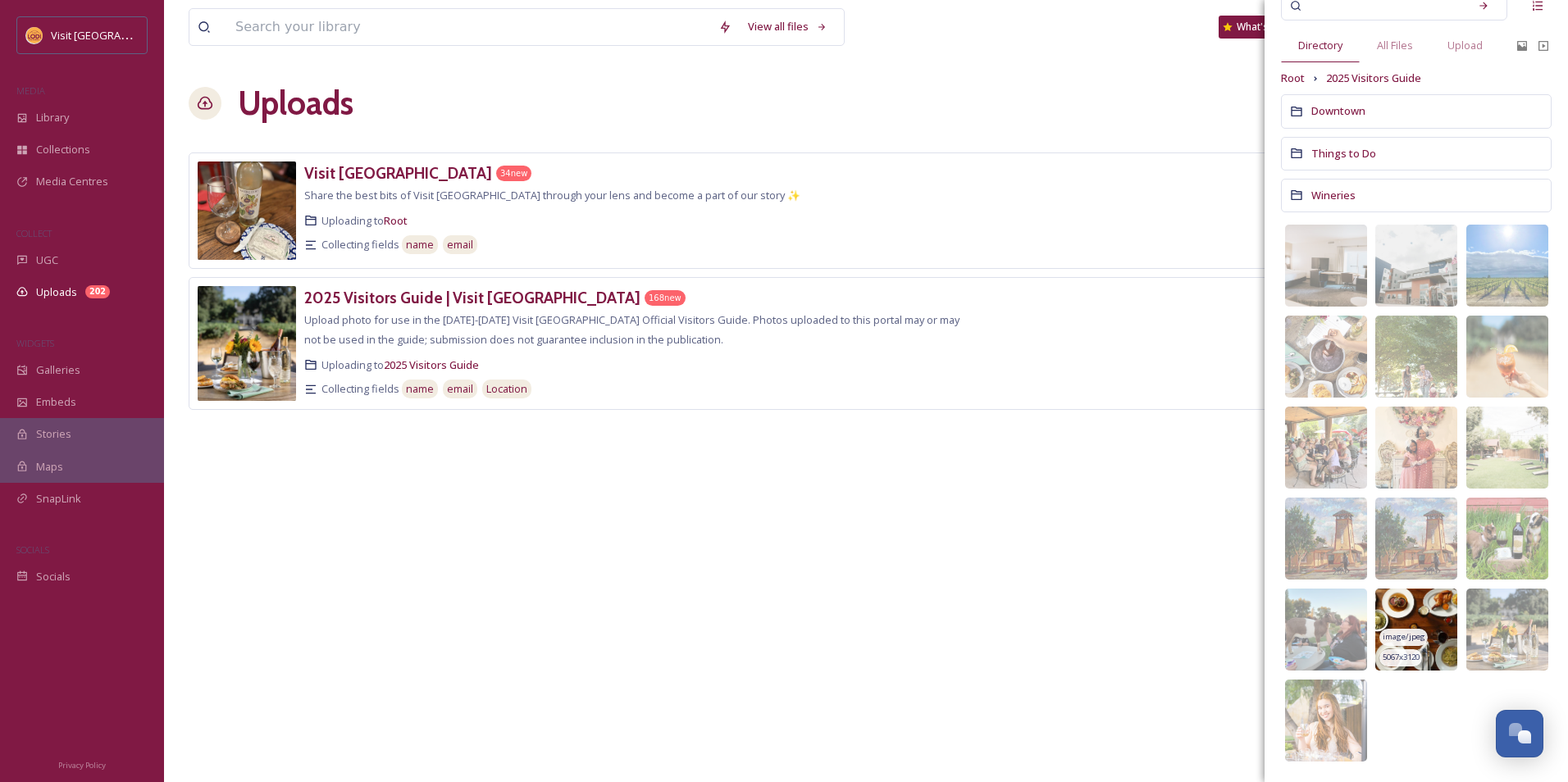
click at [1428, 610] on img at bounding box center [1416, 630] width 82 height 82
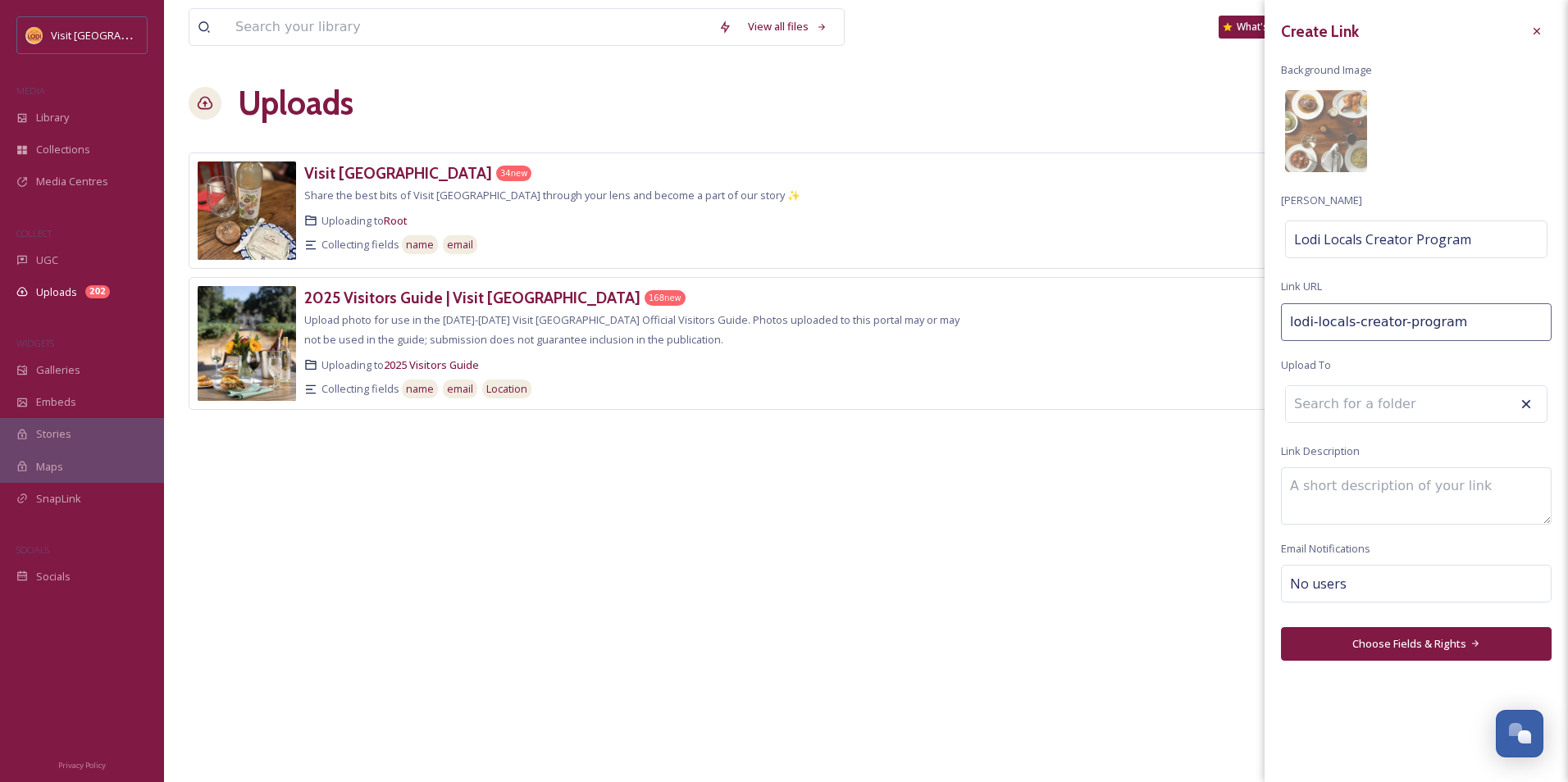
click at [1408, 414] on input at bounding box center [1375, 403] width 180 height 36
click at [1395, 491] on textarea at bounding box center [1416, 496] width 271 height 57
click at [1352, 652] on button "Choose Fields & Rights" at bounding box center [1416, 644] width 271 height 34
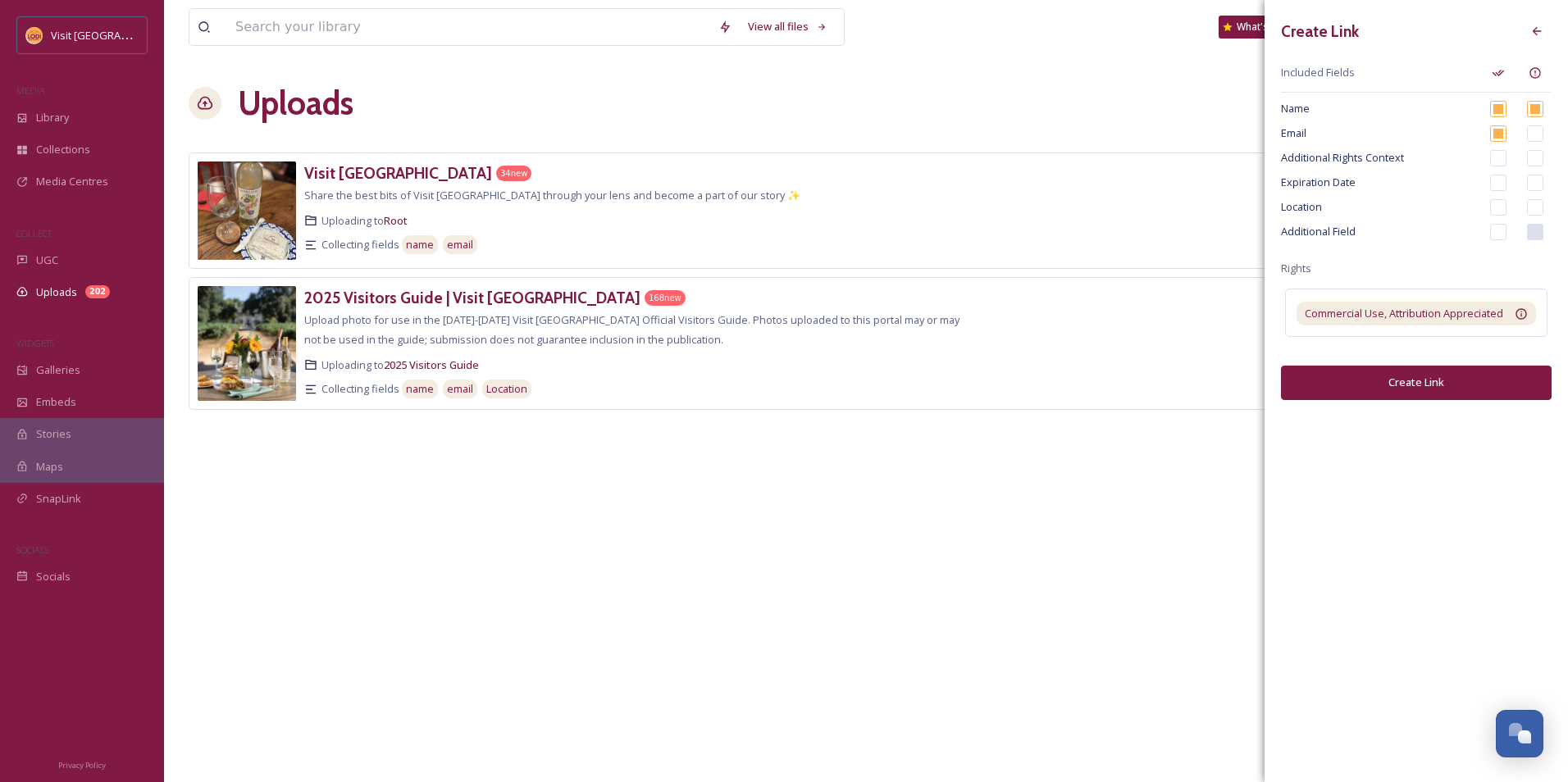
click at [1416, 381] on button "Create Link" at bounding box center [1416, 382] width 271 height 34
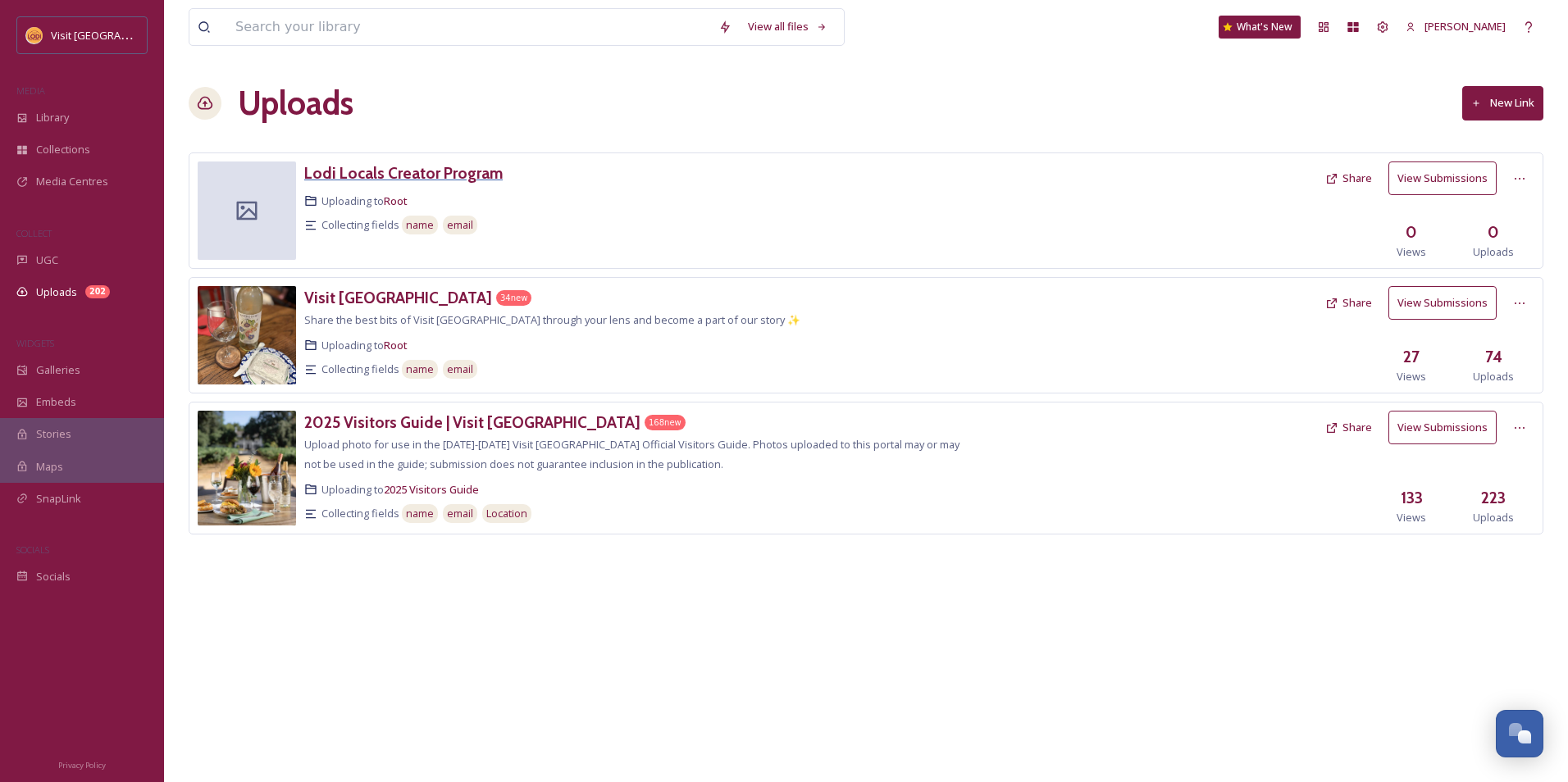
click at [433, 166] on h3 "Lodi Locals Creator Program" at bounding box center [403, 172] width 199 height 20
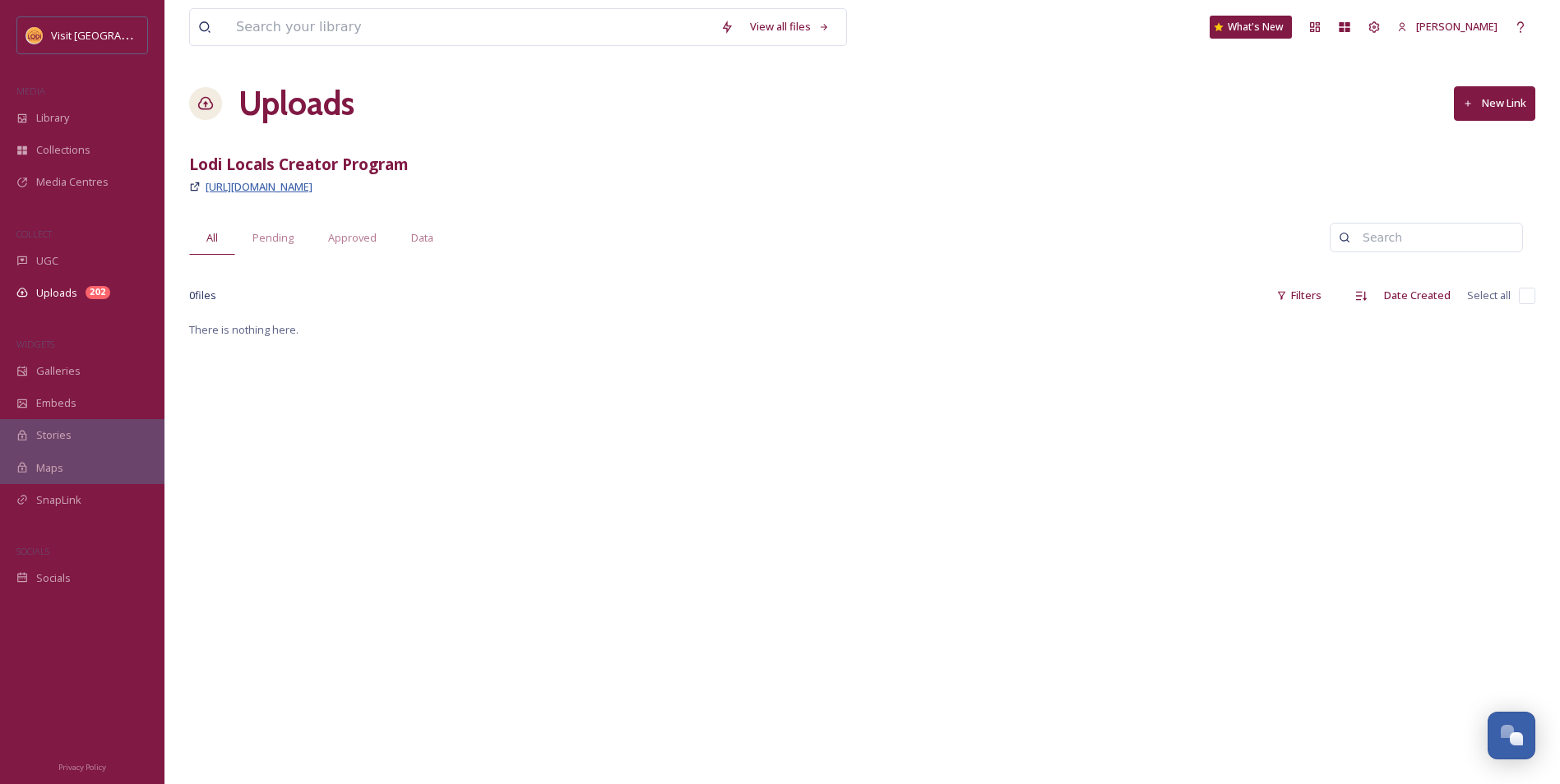
click at [313, 191] on span "https://app.snapsea.io/p/link/lodi-locals-creator-program" at bounding box center [259, 186] width 107 height 15
